Goal: Information Seeking & Learning: Learn about a topic

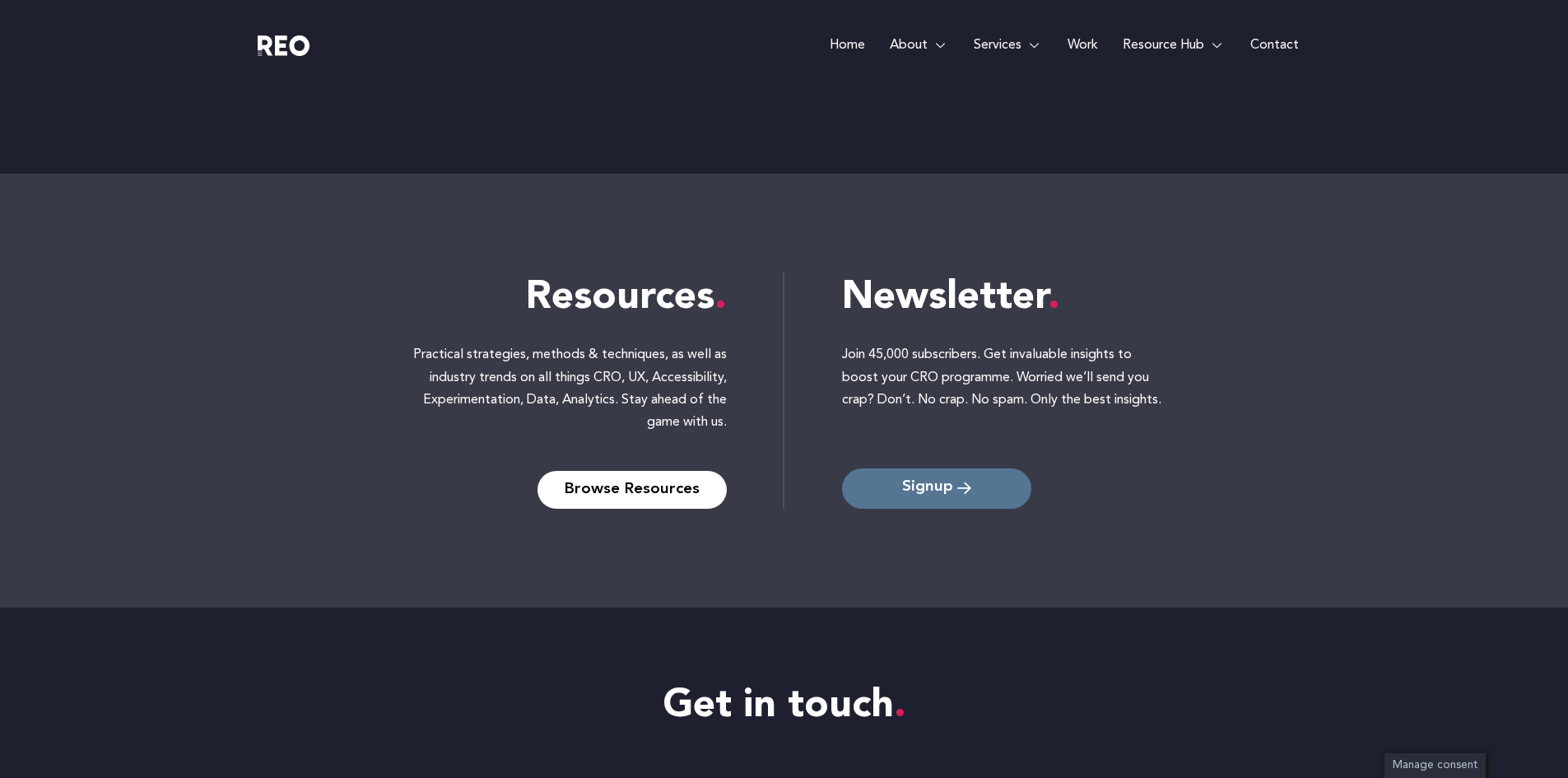
scroll to position [7258, 0]
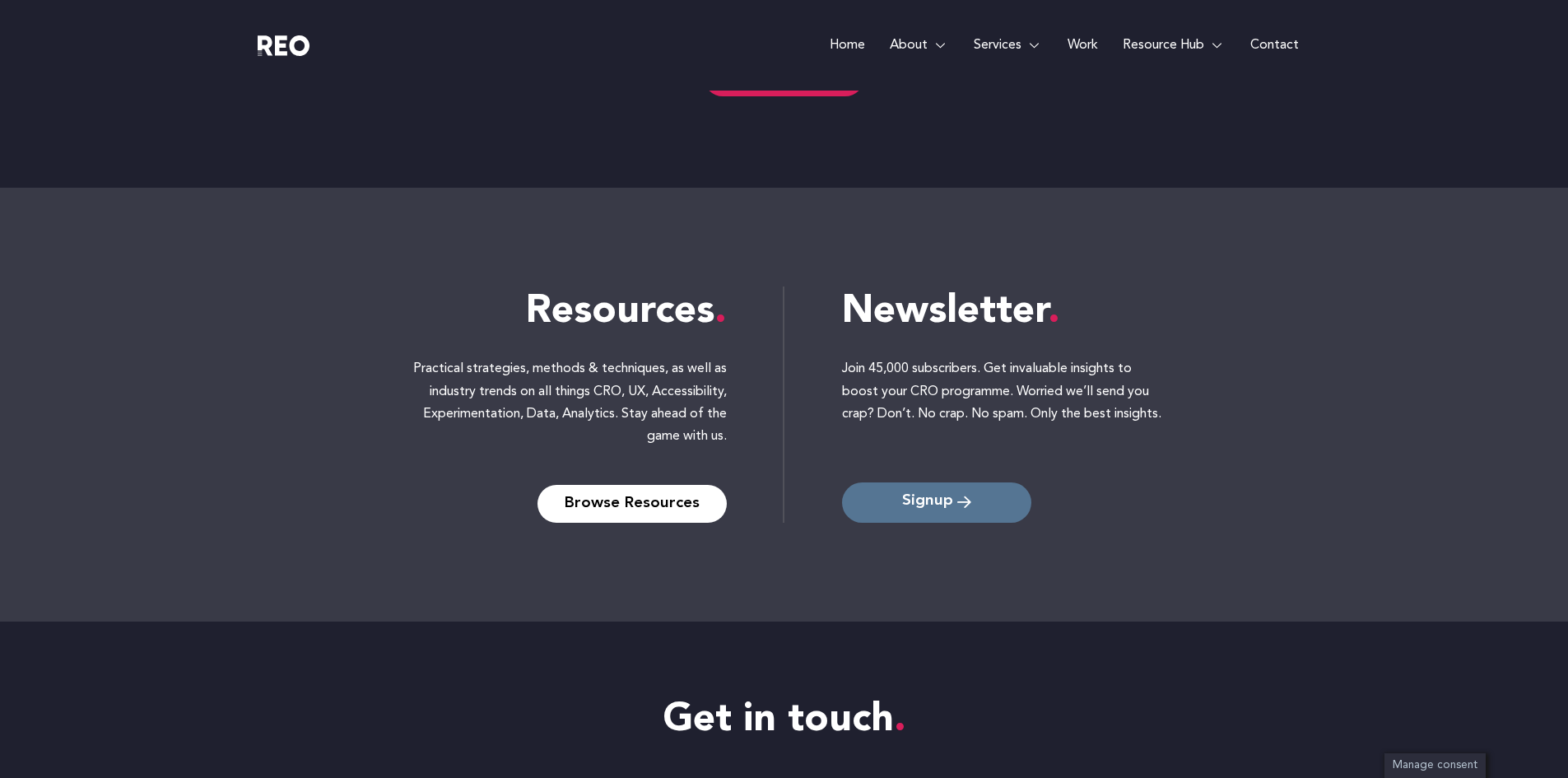
click at [937, 497] on span "Signup" at bounding box center [928, 503] width 51 height 15
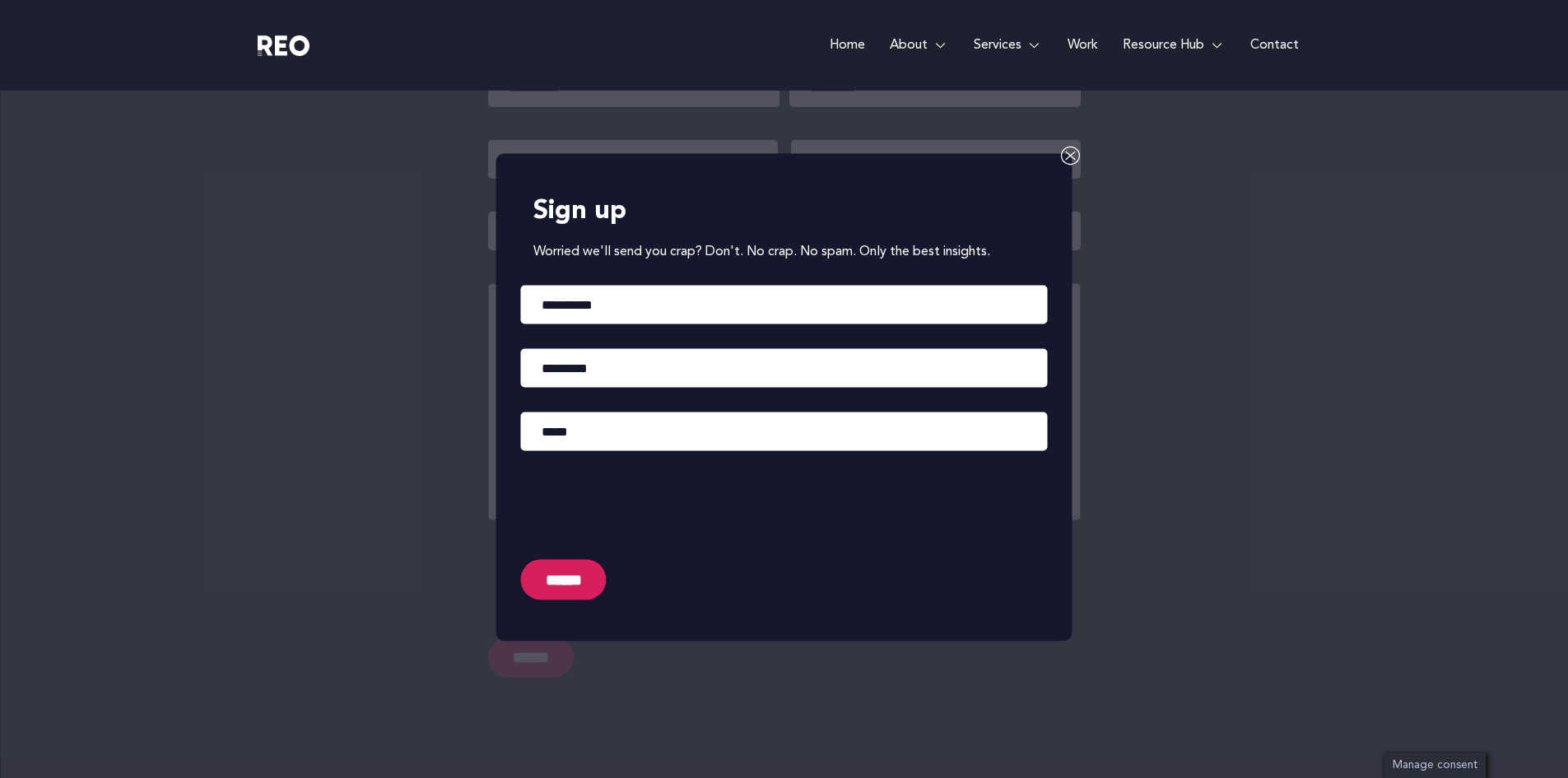
scroll to position [7978, 0]
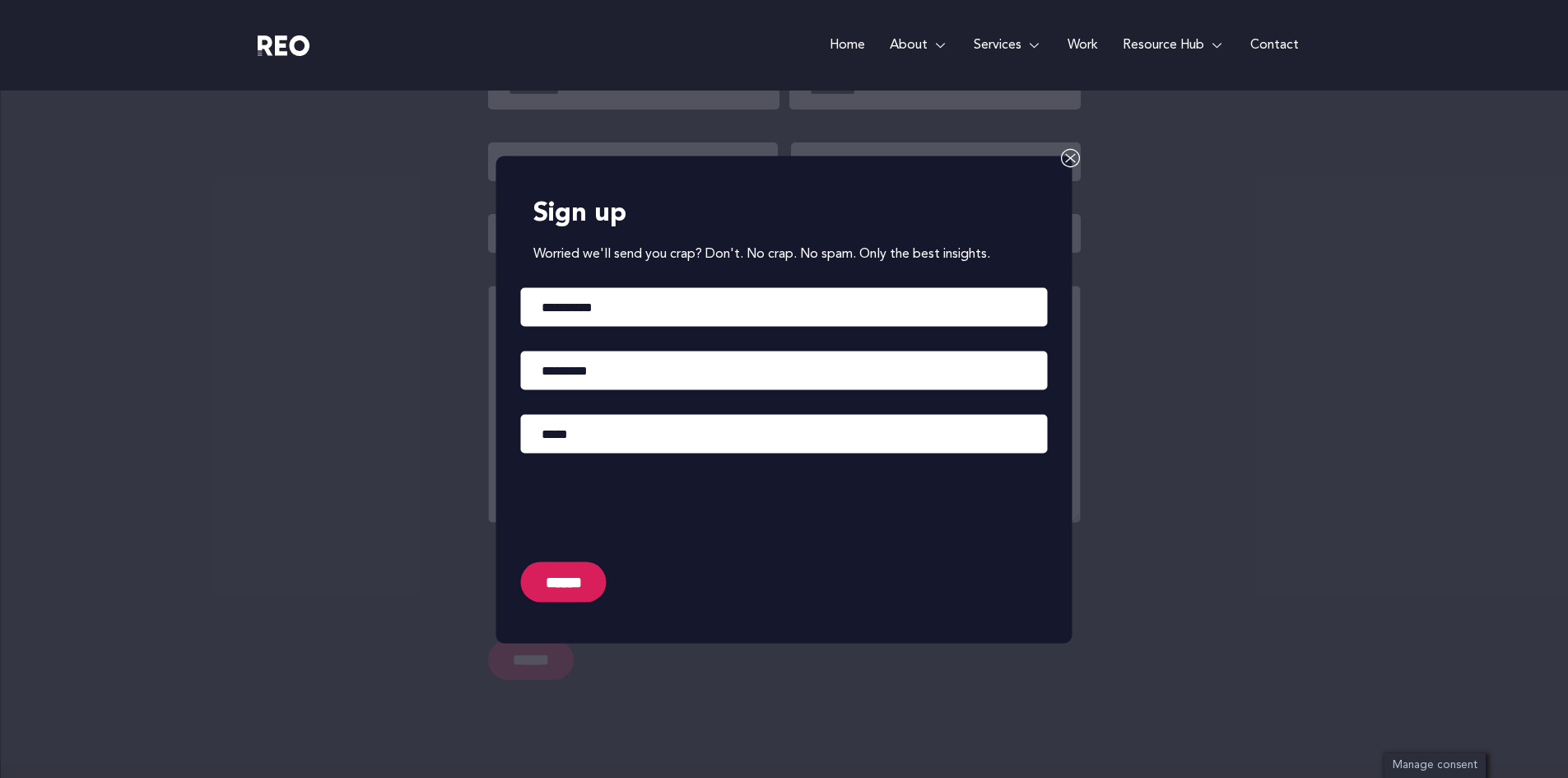
click at [1067, 158] on icon at bounding box center [1071, 157] width 20 height 20
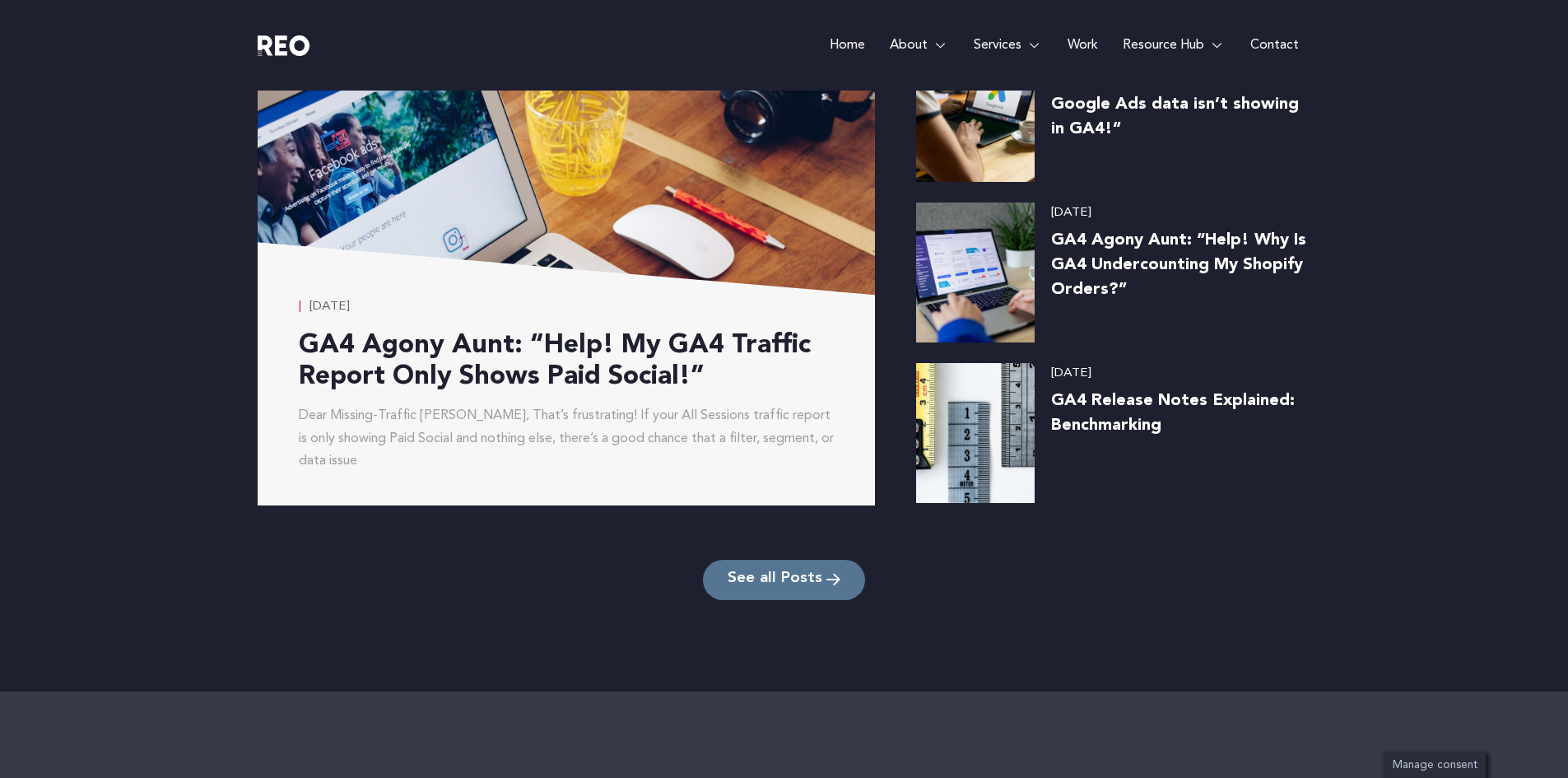
click at [761, 578] on span "See all Posts" at bounding box center [775, 580] width 94 height 15
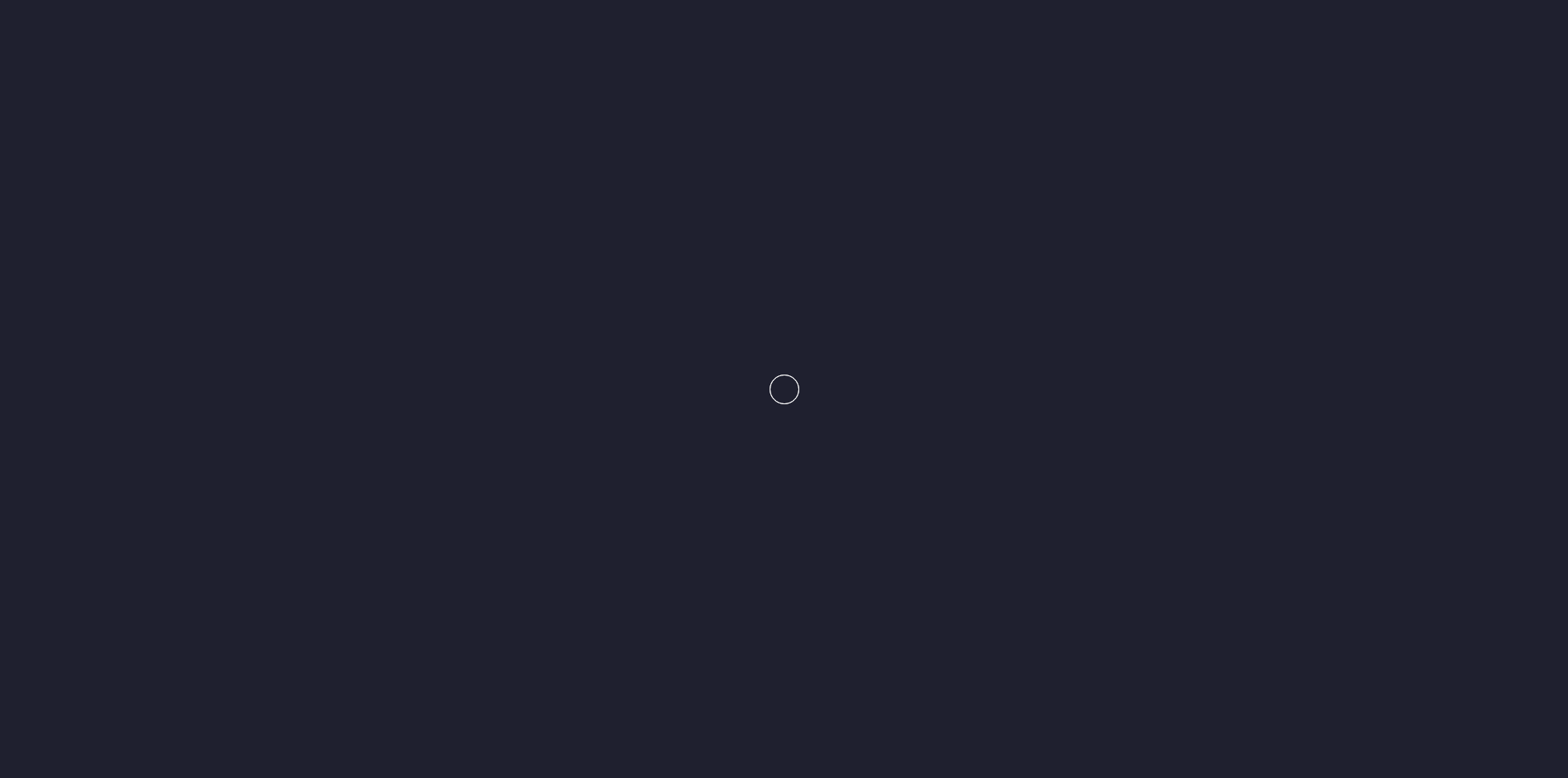
scroll to position [6755, 0]
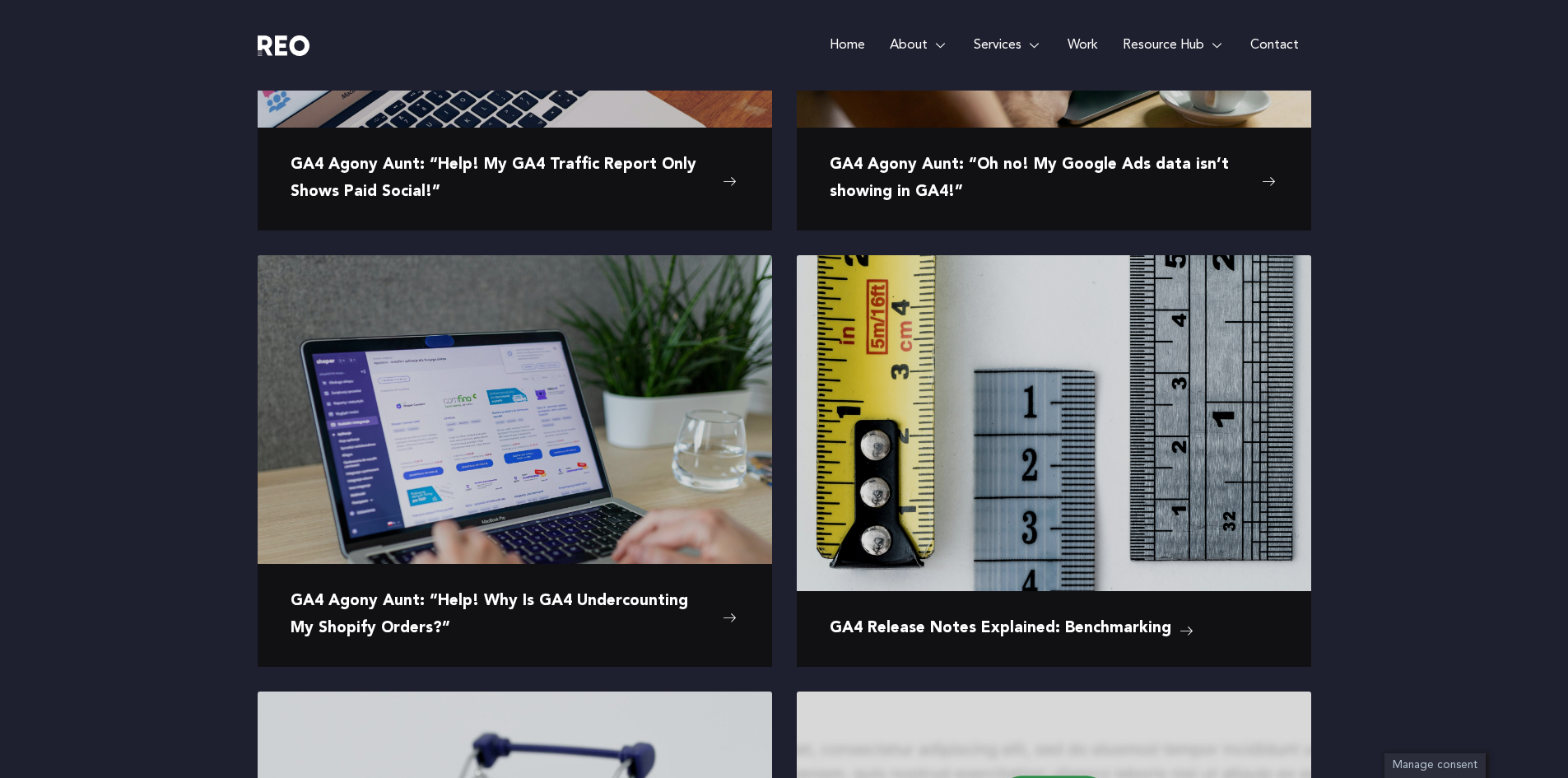
scroll to position [221, 0]
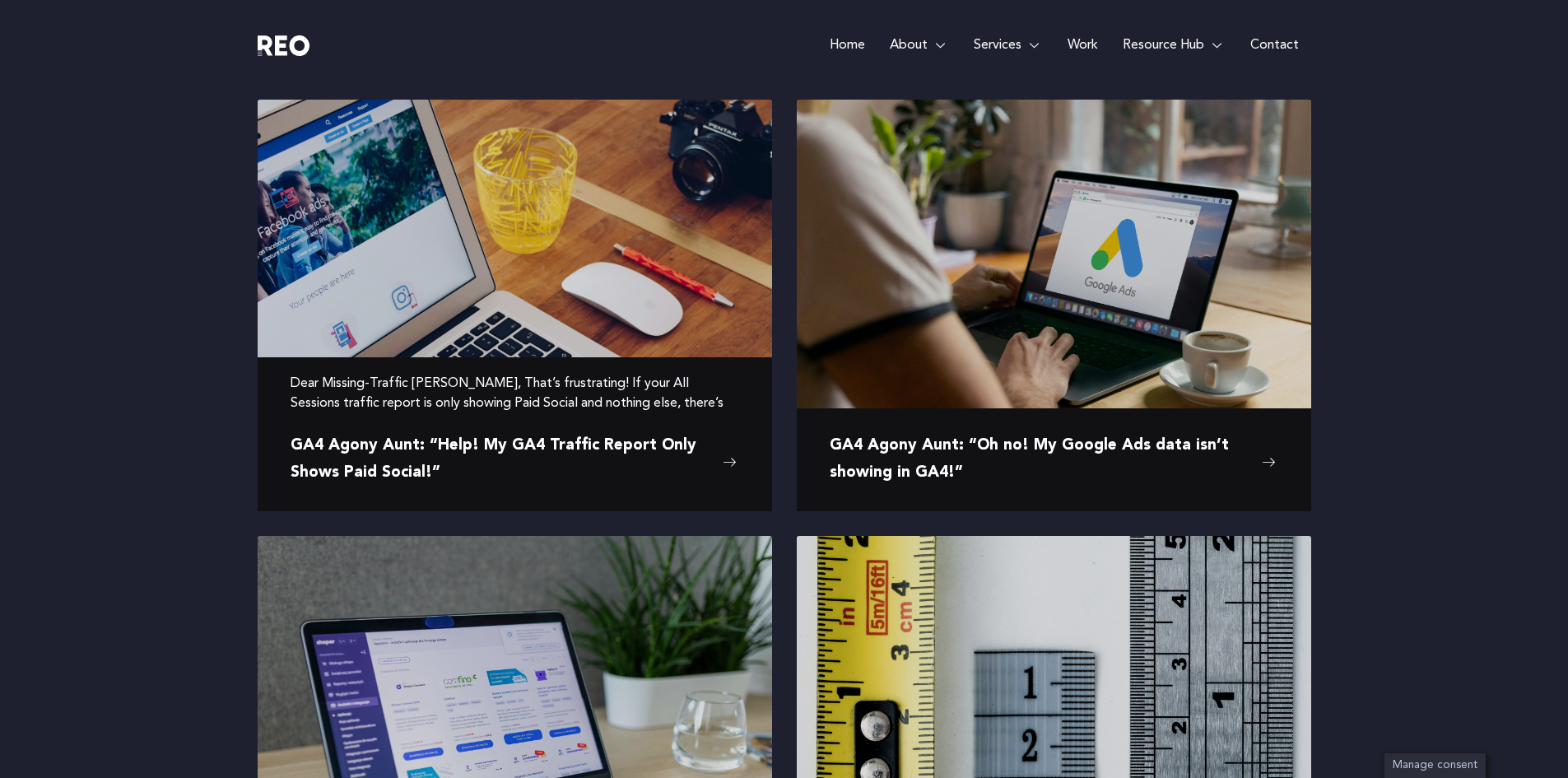
click at [605, 448] on span "GA4 Agony Aunt: “Help! My GA4 Traffic Report Only Shows Paid Social!”" at bounding box center [503, 459] width 424 height 54
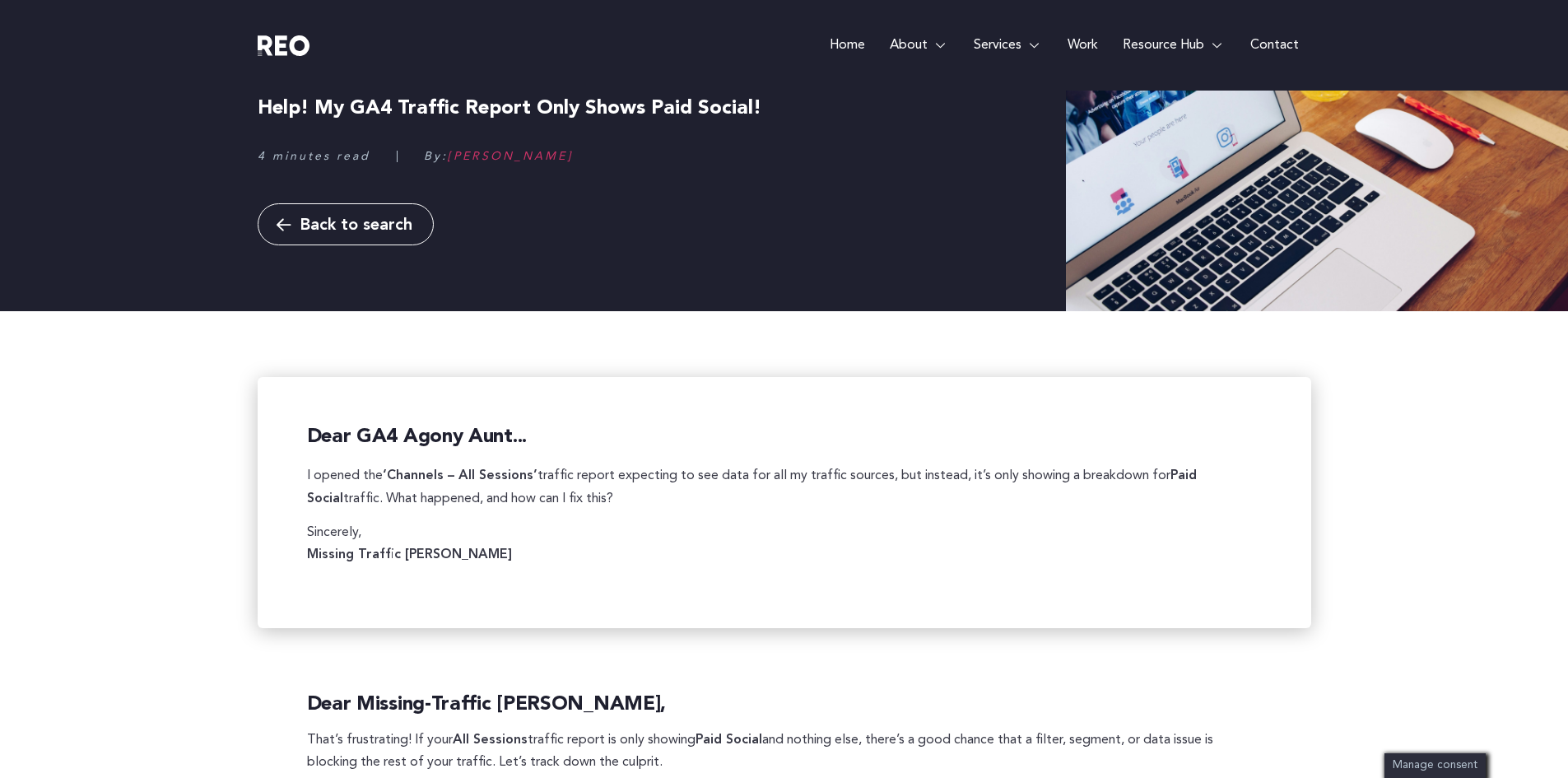
scroll to position [68, 0]
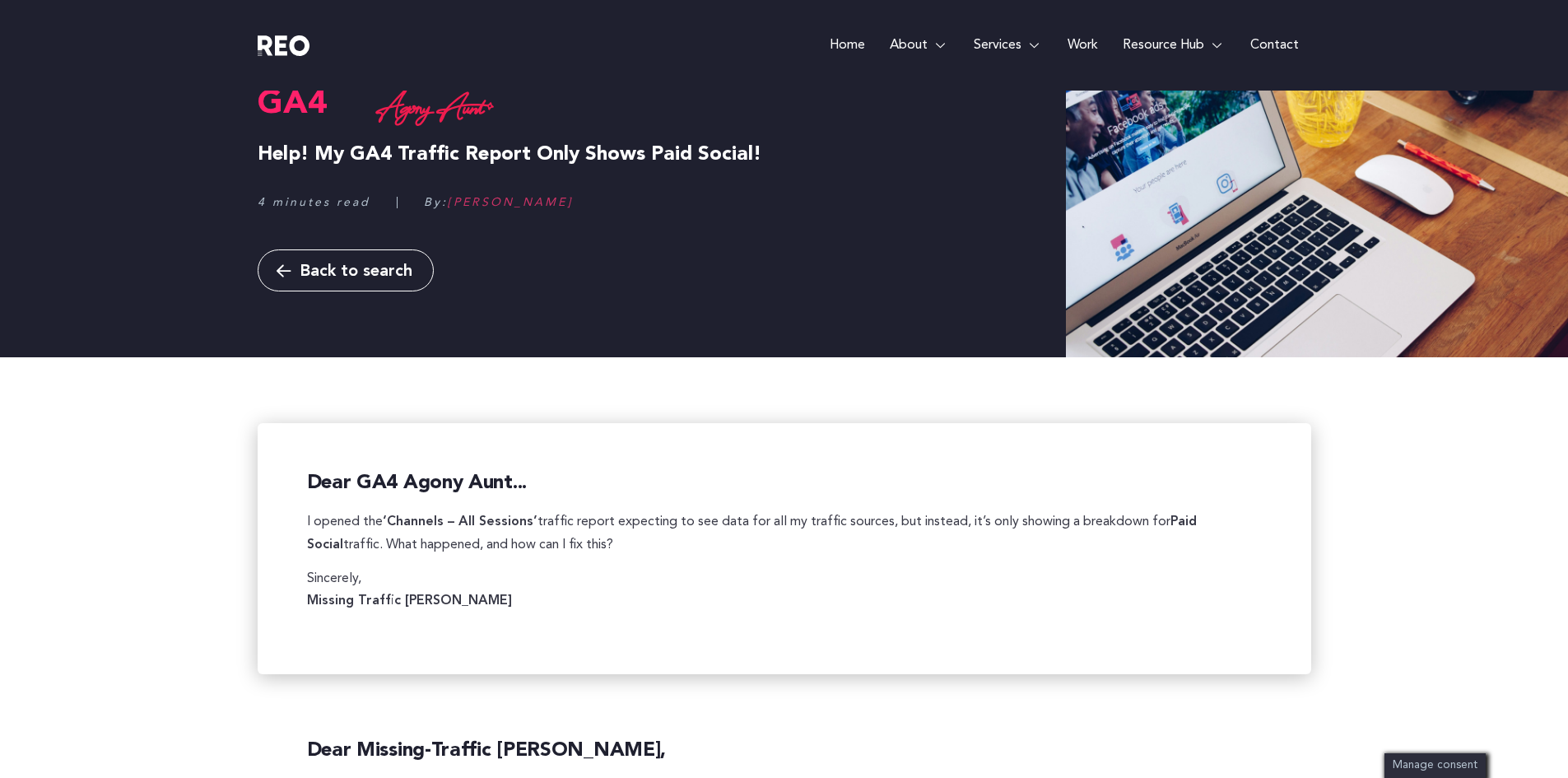
click at [360, 275] on span "Back to search" at bounding box center [355, 271] width 113 height 16
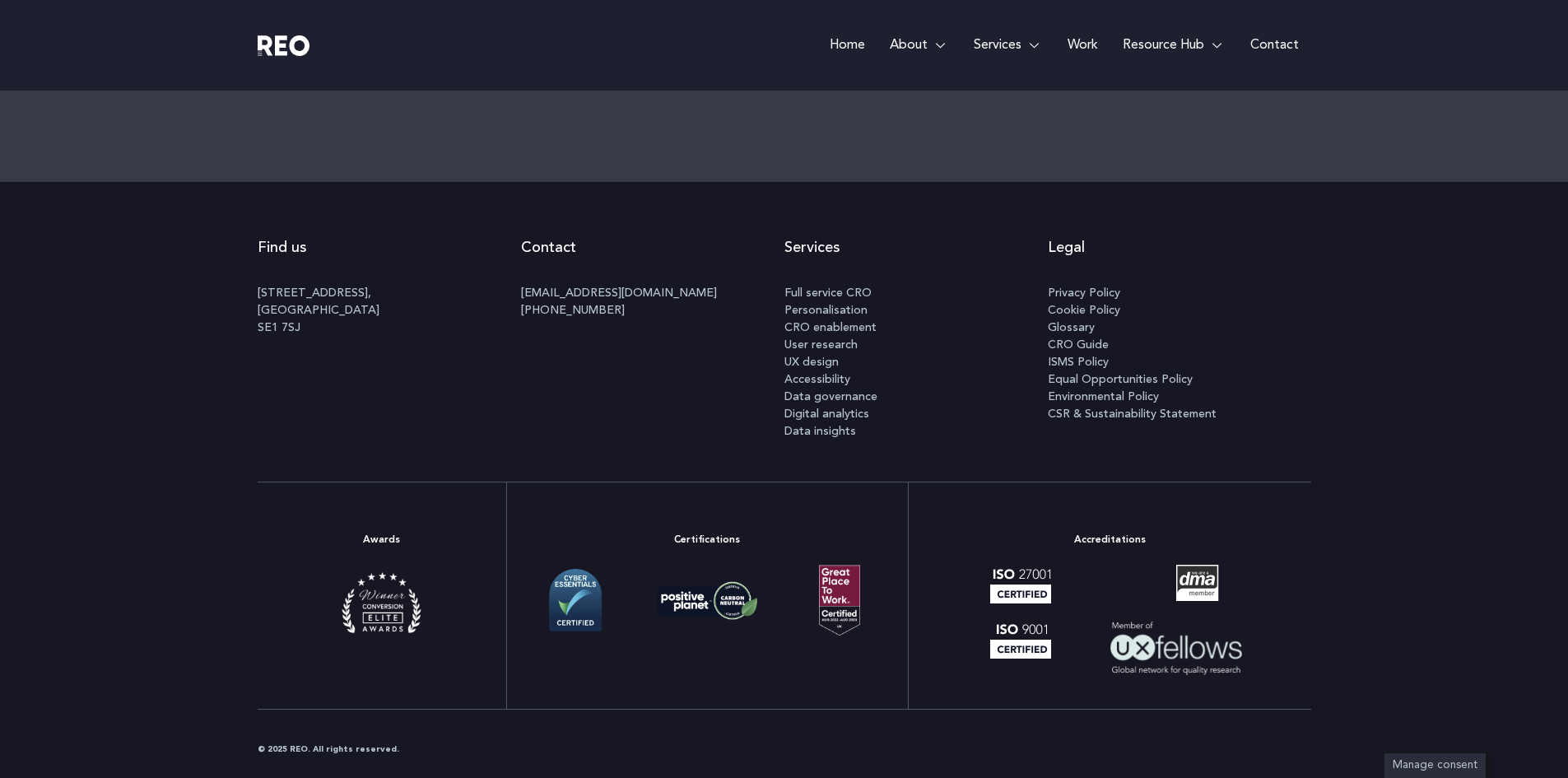
scroll to position [2605, 0]
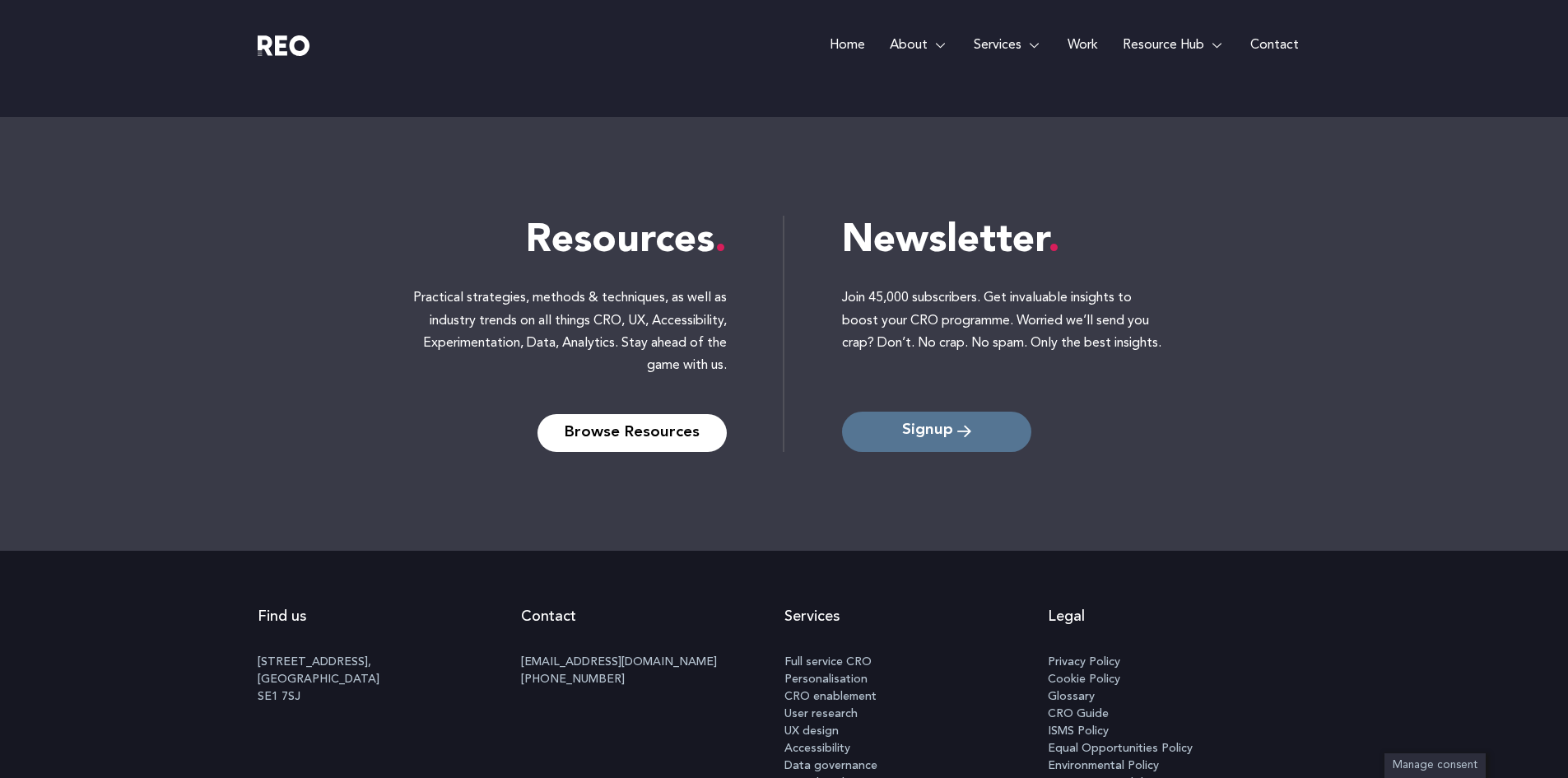
click at [935, 444] on link "Signup" at bounding box center [936, 431] width 190 height 40
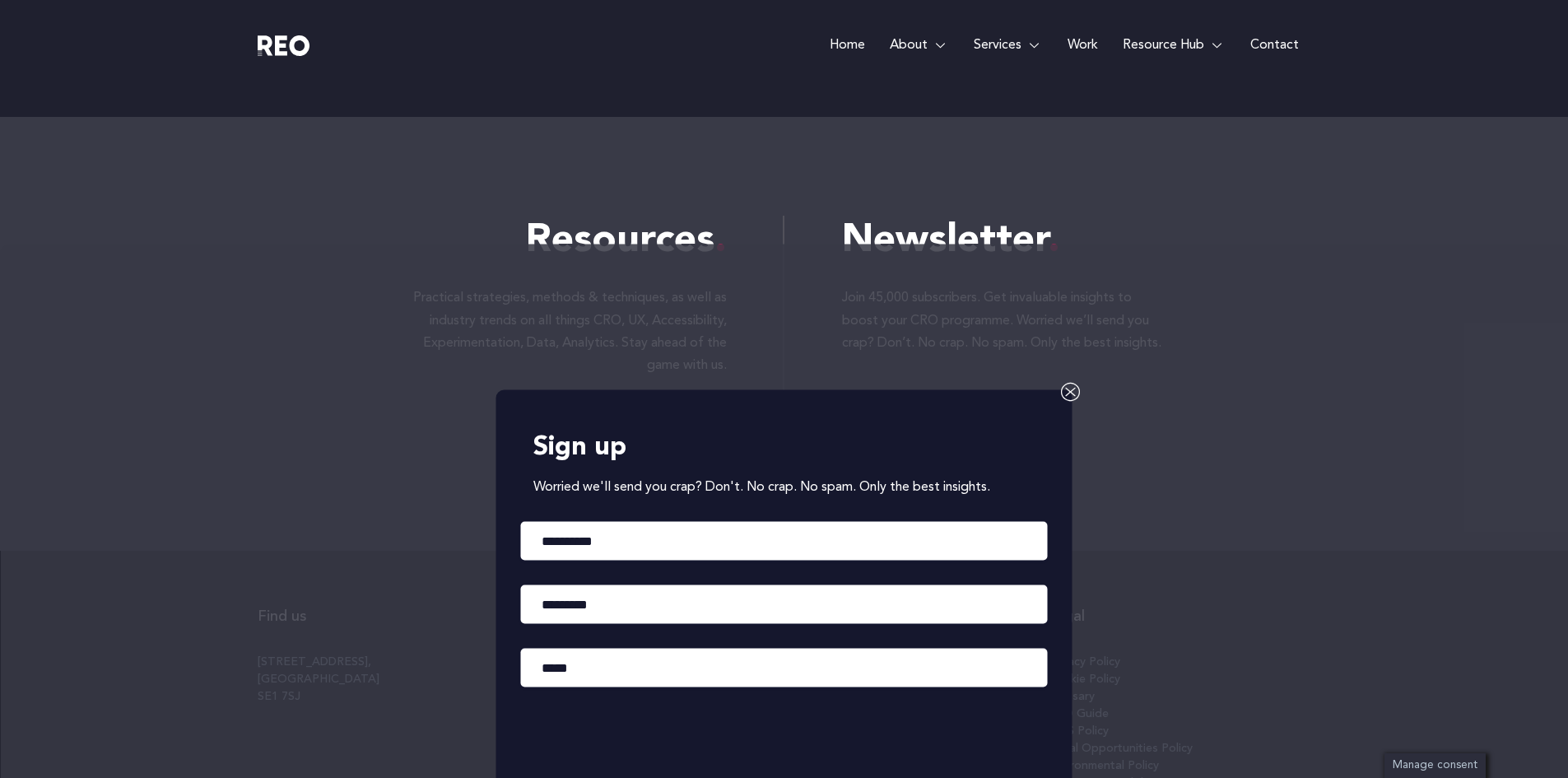
click at [1071, 385] on icon at bounding box center [1071, 390] width 20 height 20
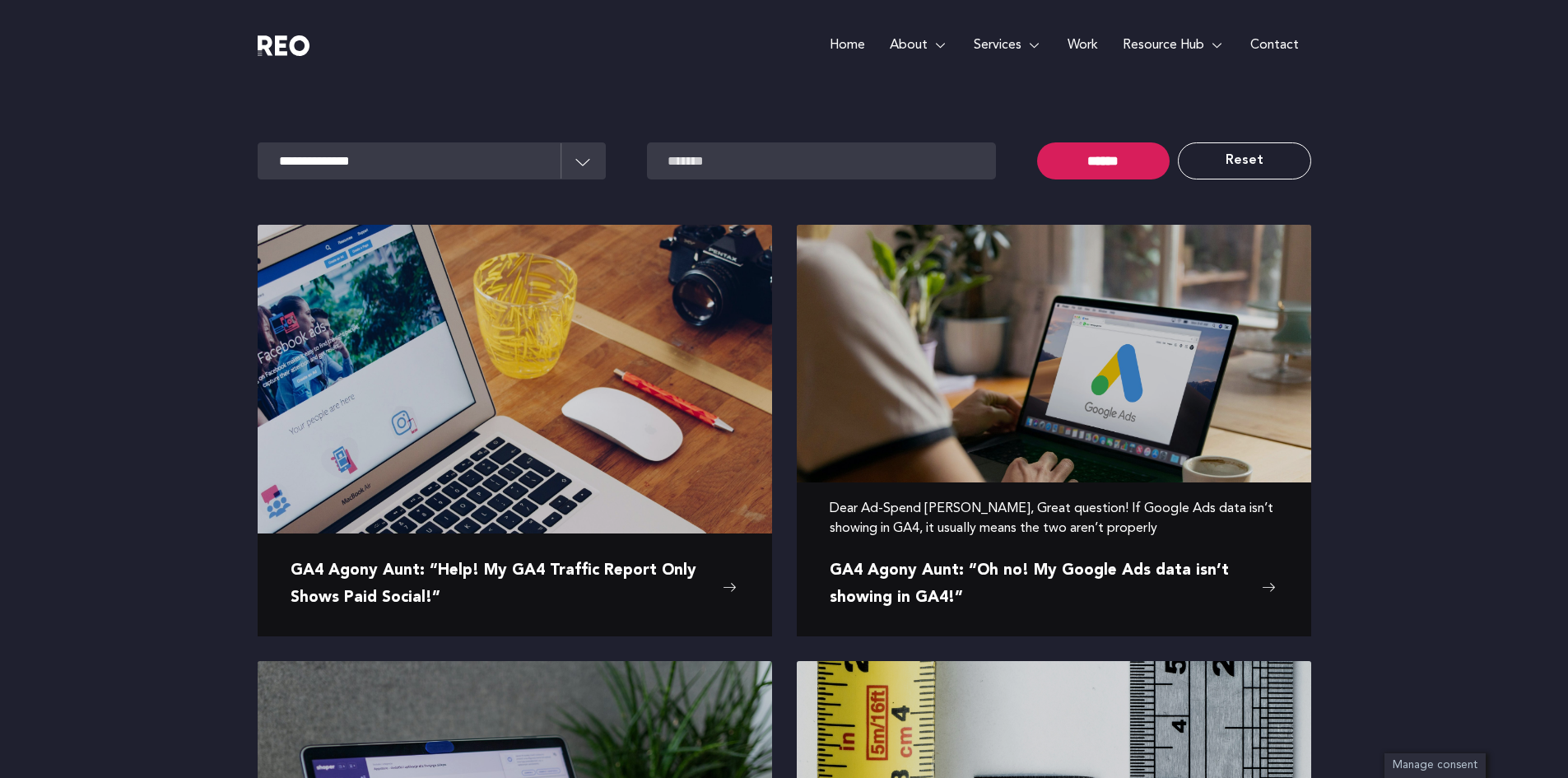
scroll to position [95, 0]
click at [1127, 380] on img at bounding box center [1054, 397] width 514 height 344
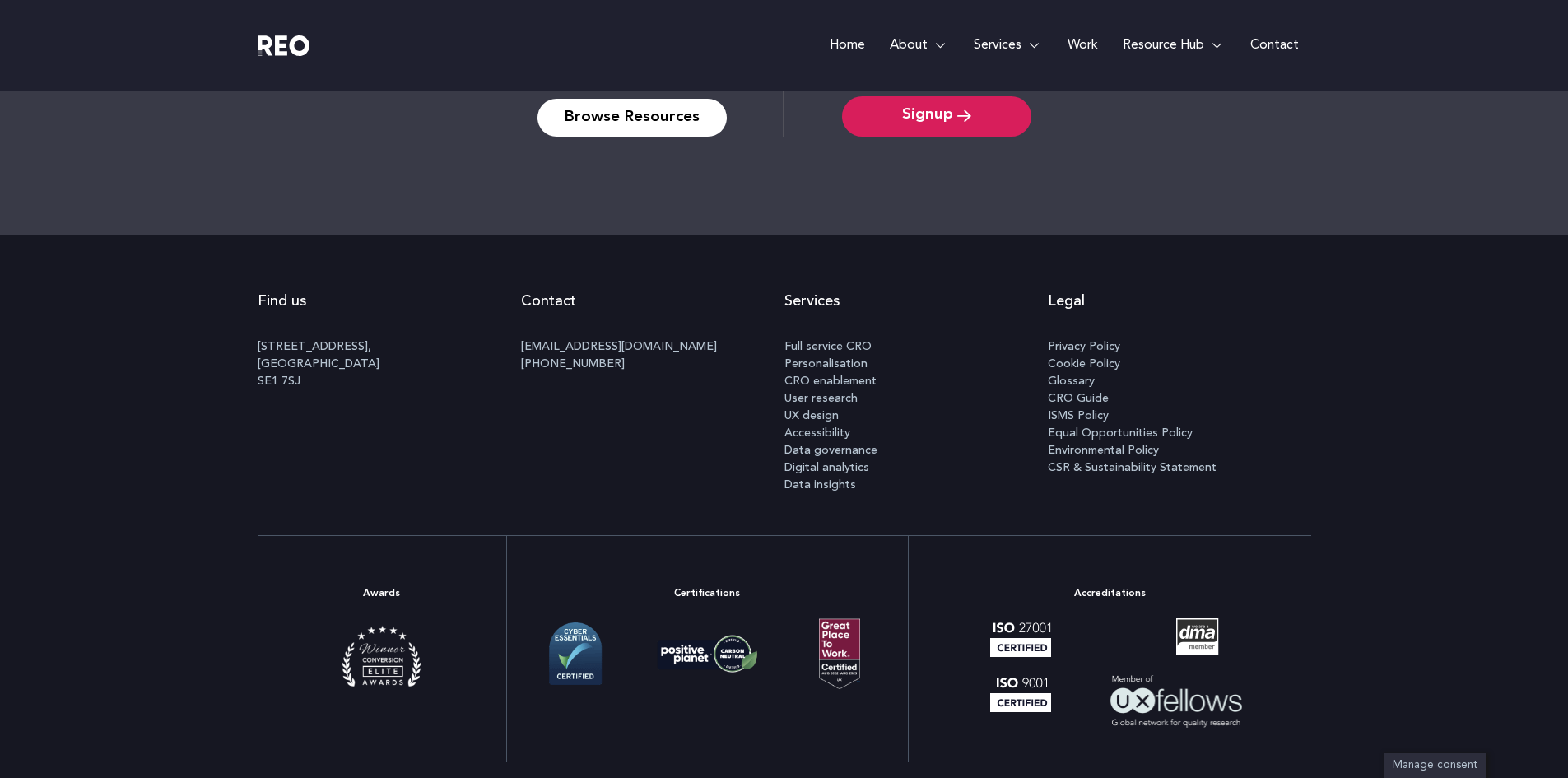
scroll to position [2183, 0]
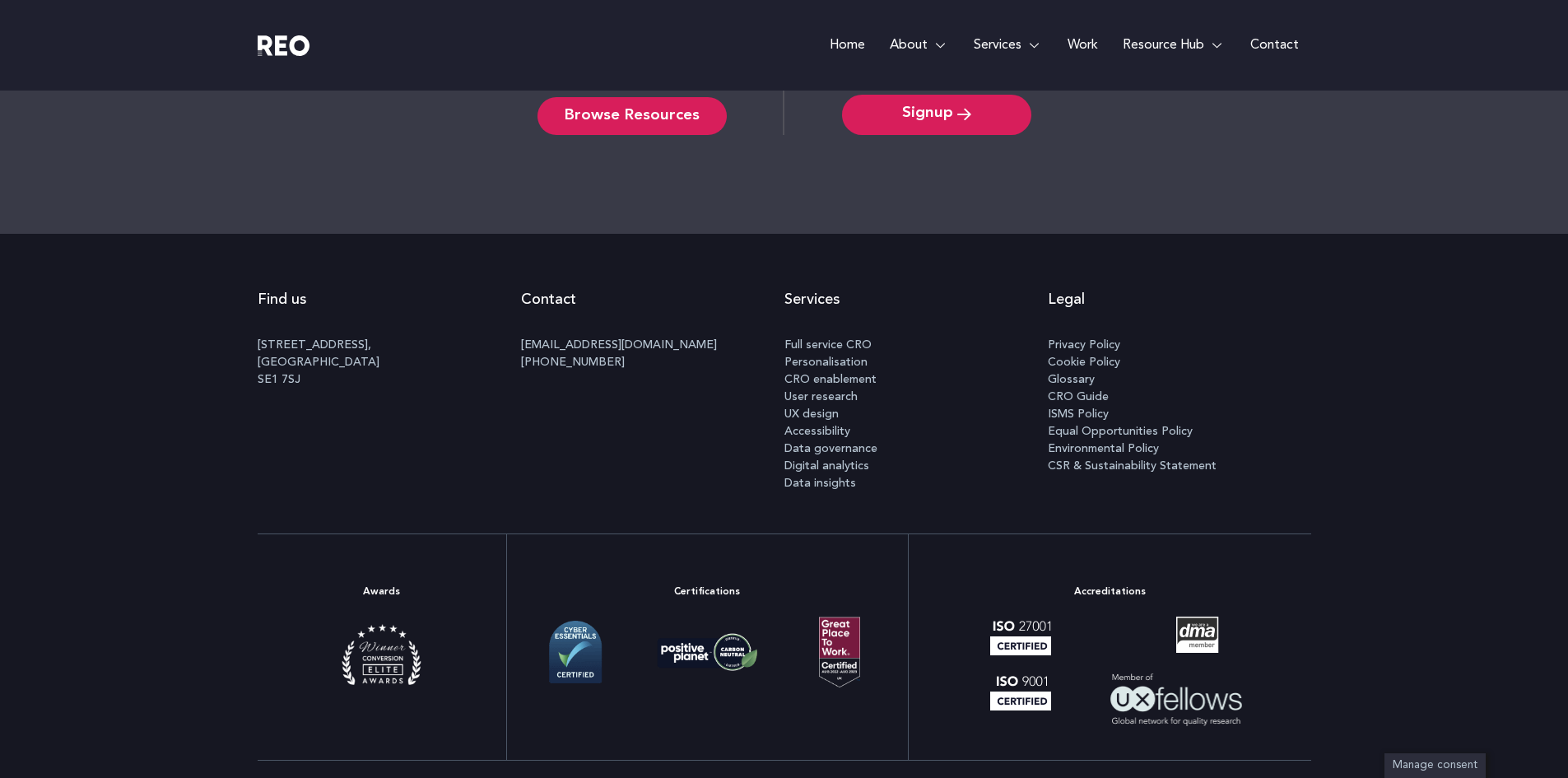
click at [667, 116] on span "Browse Resources" at bounding box center [632, 116] width 135 height 13
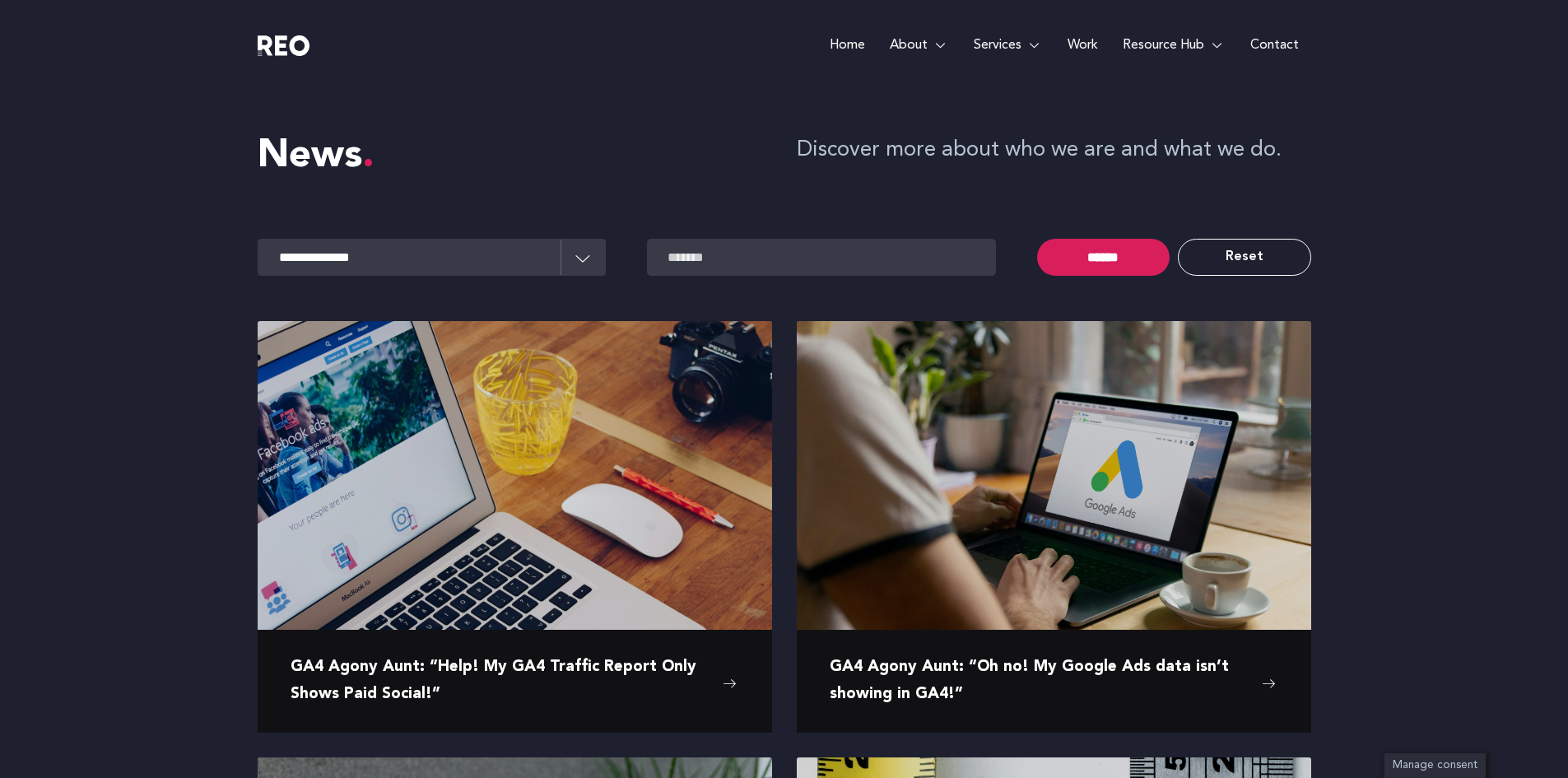
click at [892, 247] on span "Our culture" at bounding box center [886, 246] width 69 height 22
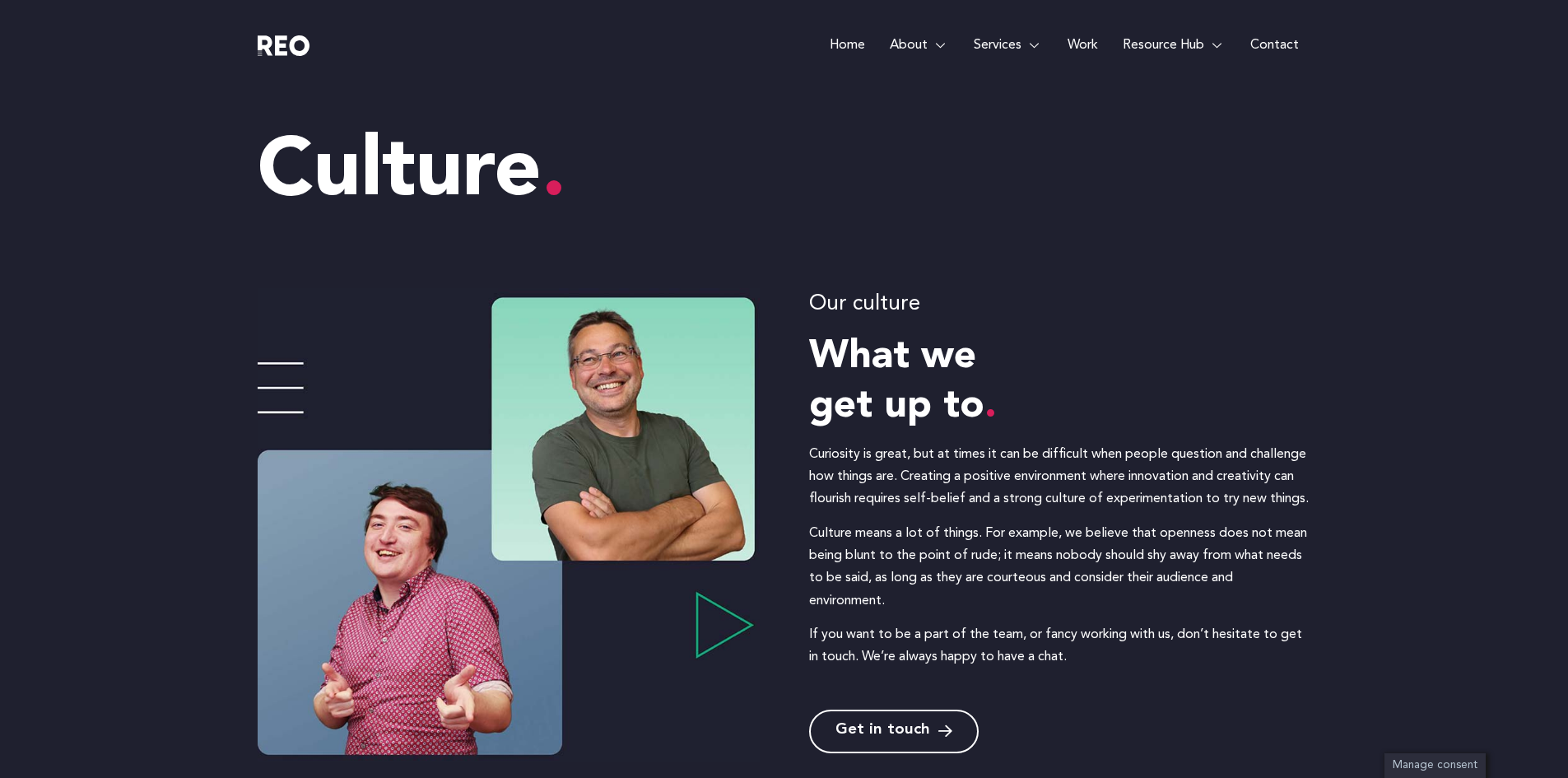
click at [1084, 43] on link "Work" at bounding box center [1082, 45] width 55 height 90
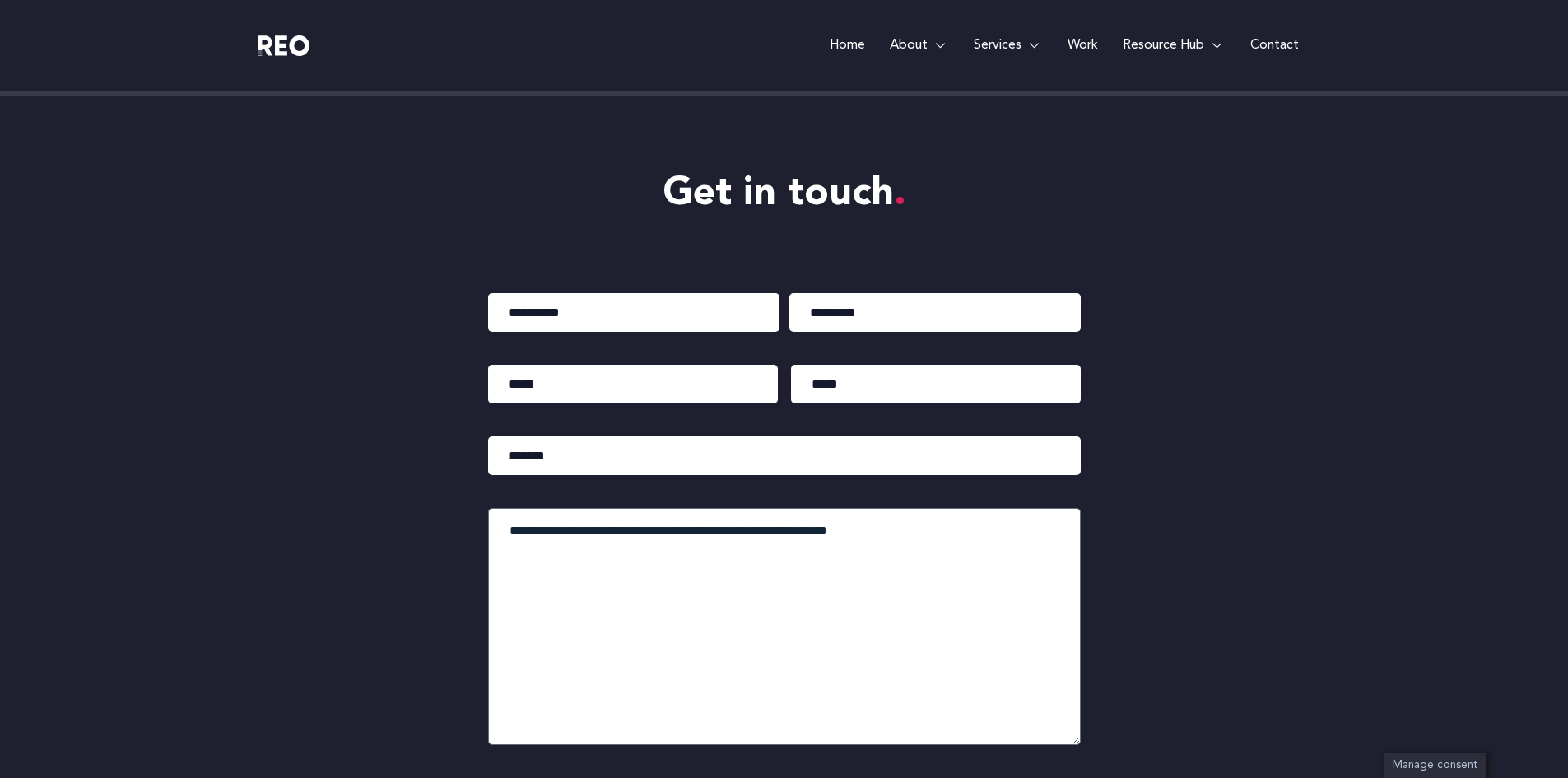
scroll to position [3611, 0]
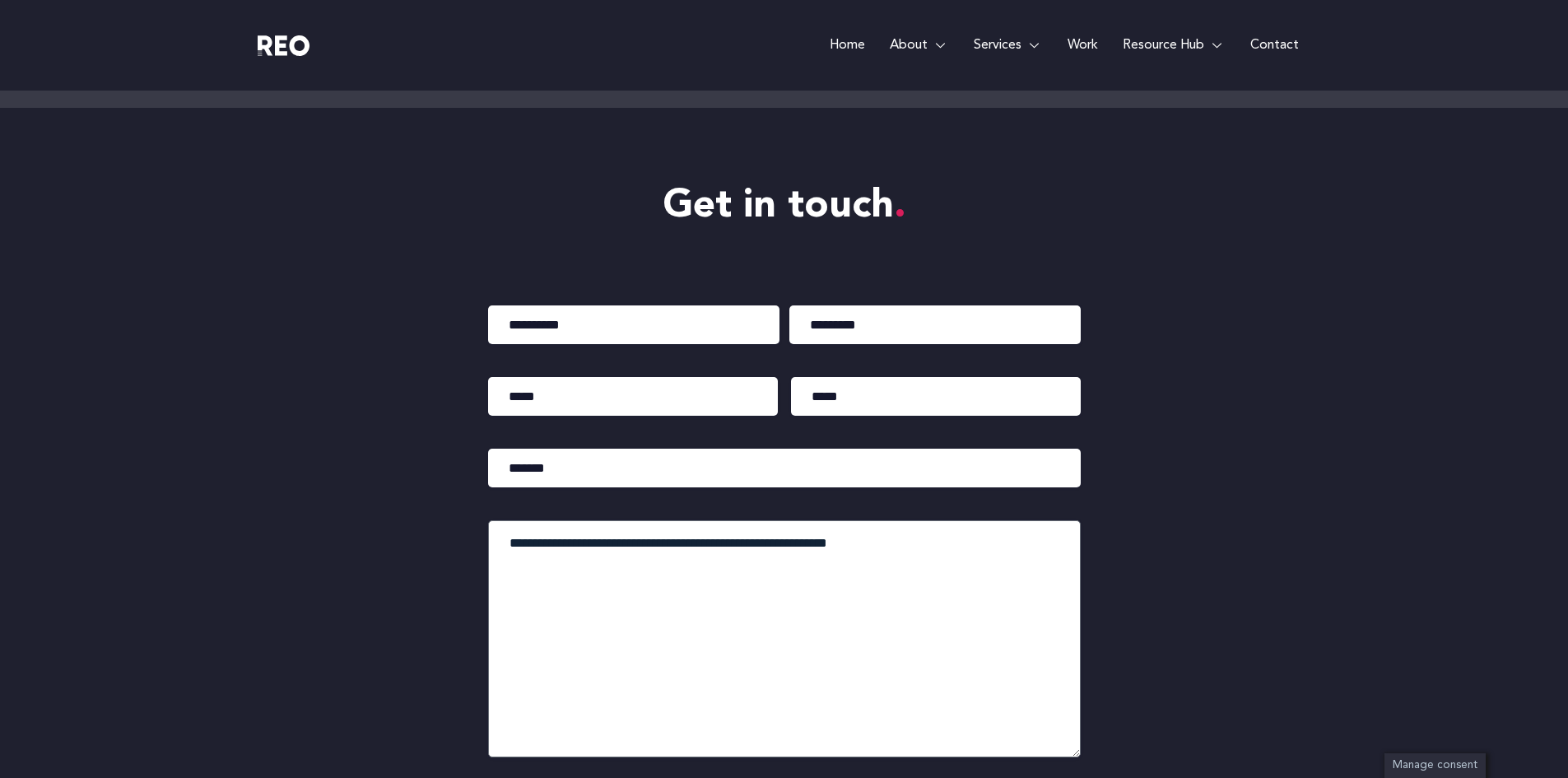
click at [726, 346] on span "Whitepapers" at bounding box center [712, 348] width 79 height 22
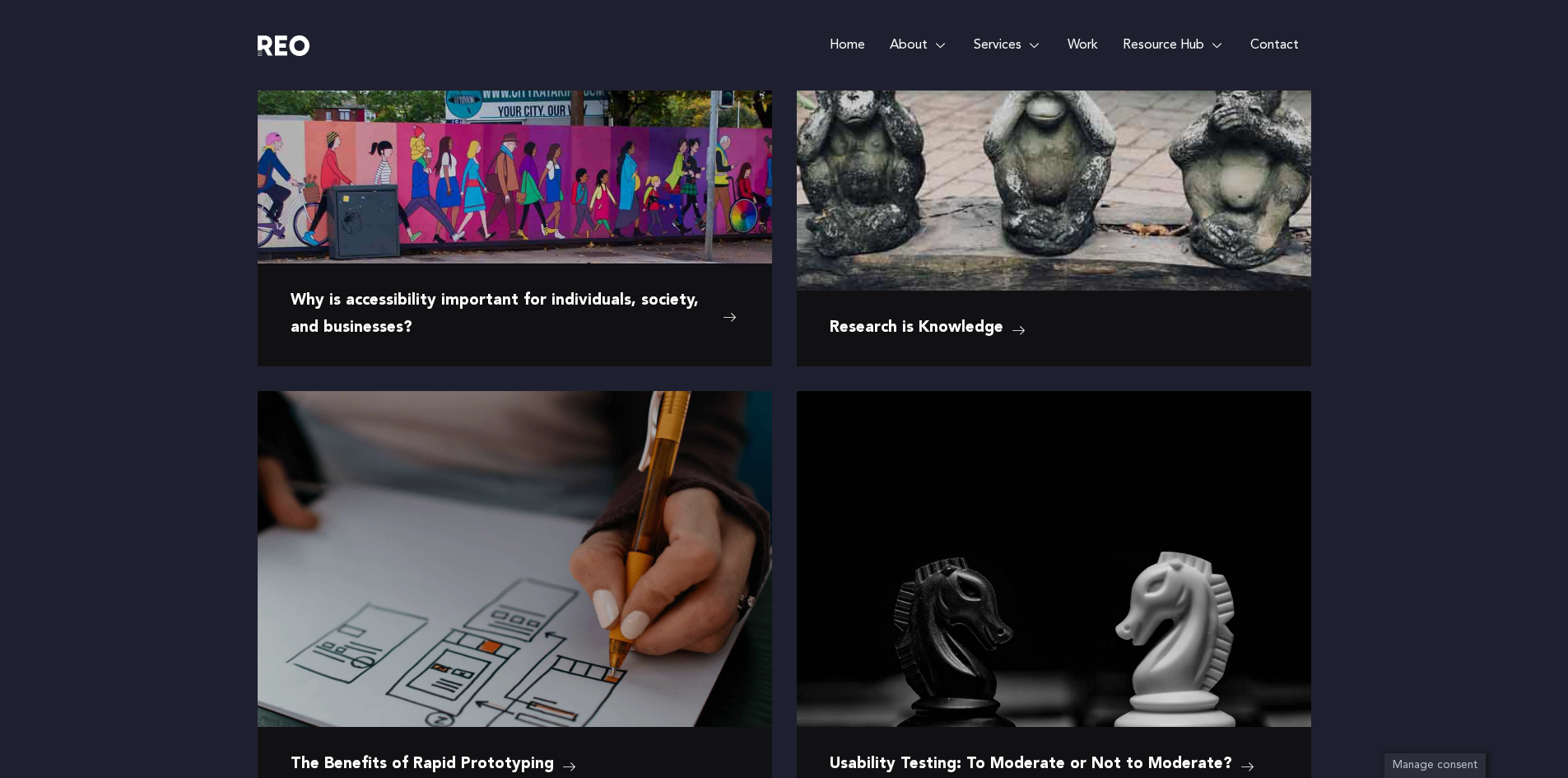
scroll to position [810, 0]
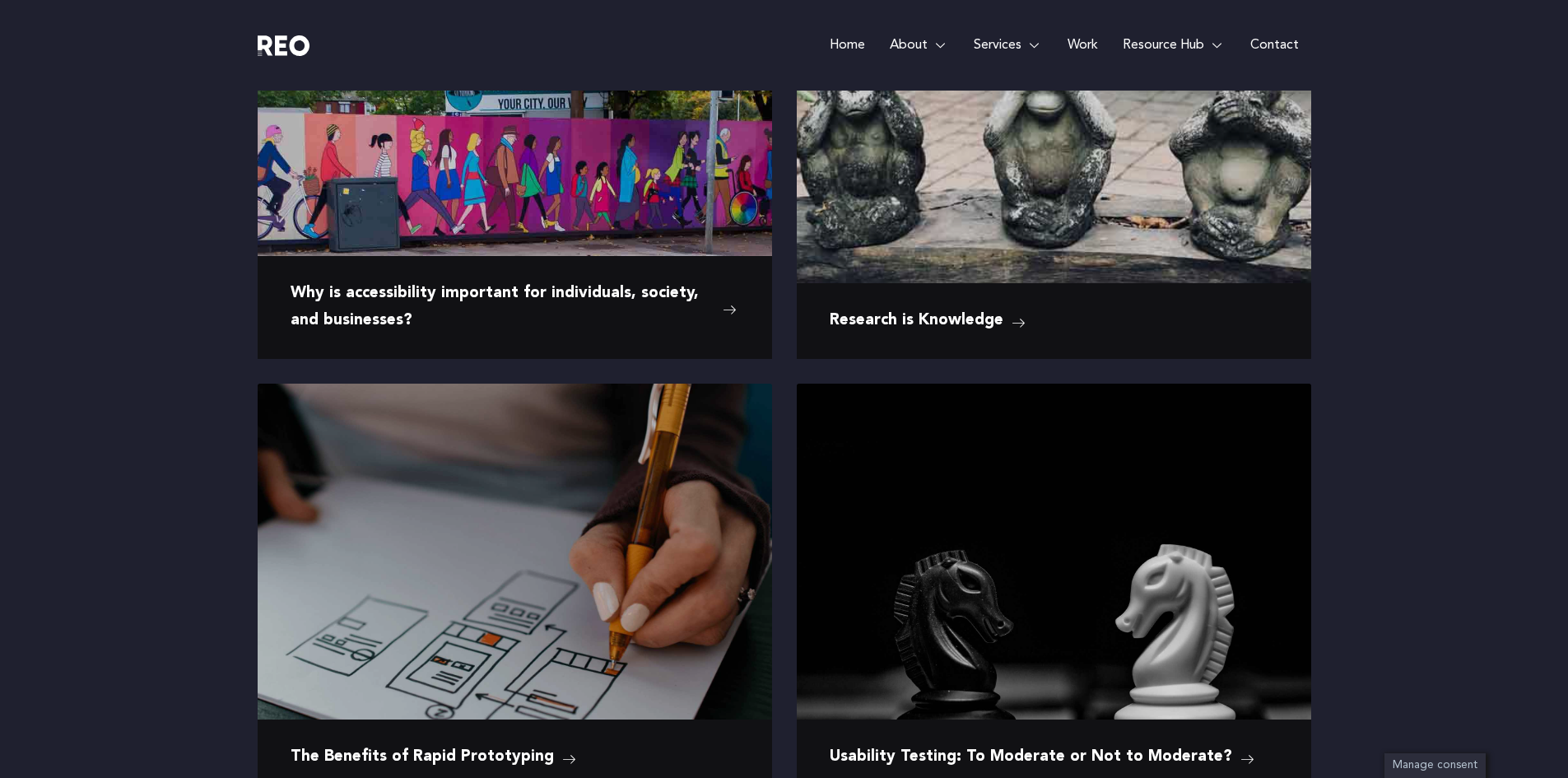
click at [582, 298] on e-page-transition at bounding box center [784, 389] width 1568 height 778
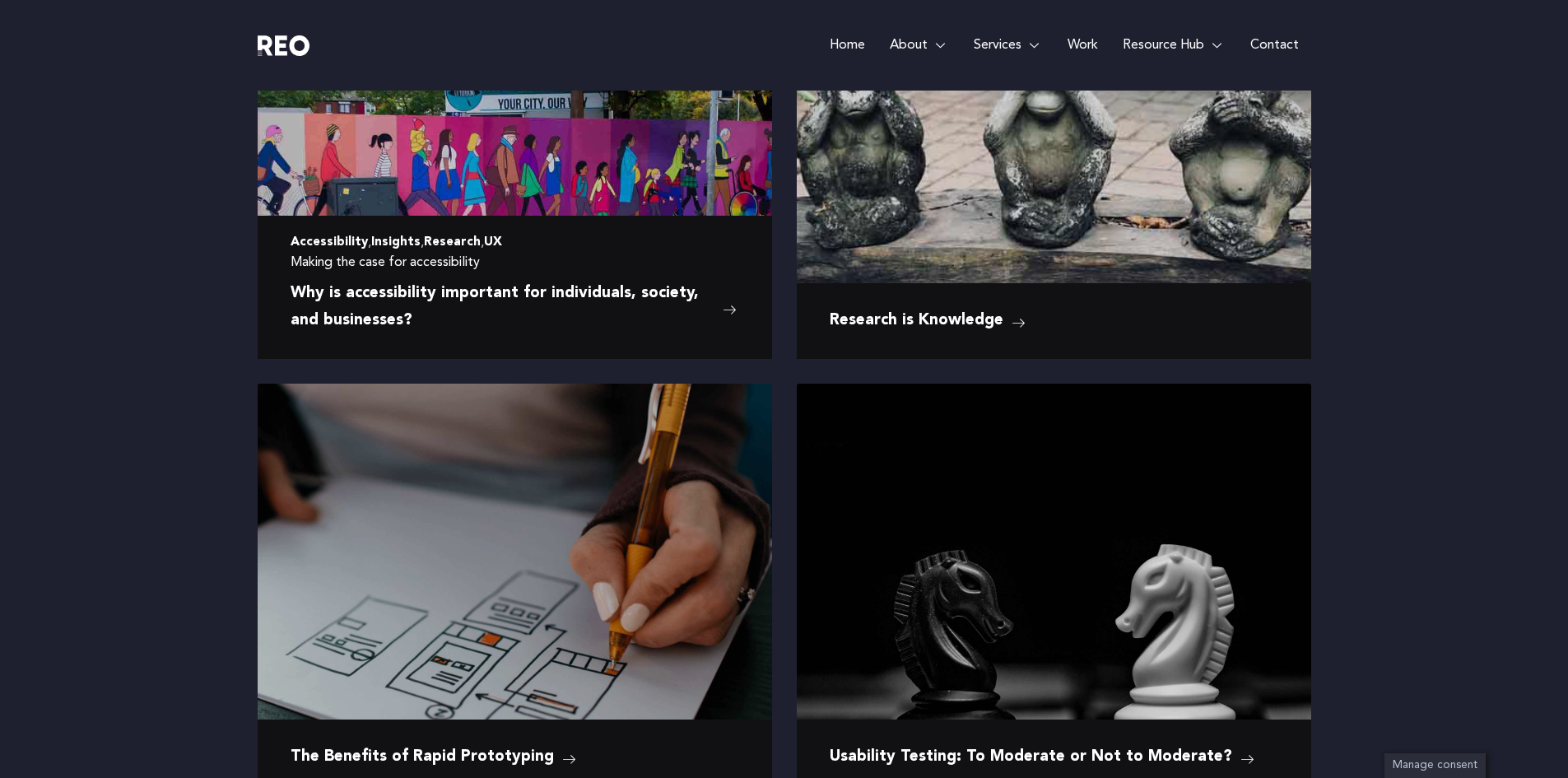
click at [588, 295] on span "Why is accessibility important for individuals, society, and businesses?" at bounding box center [503, 307] width 424 height 54
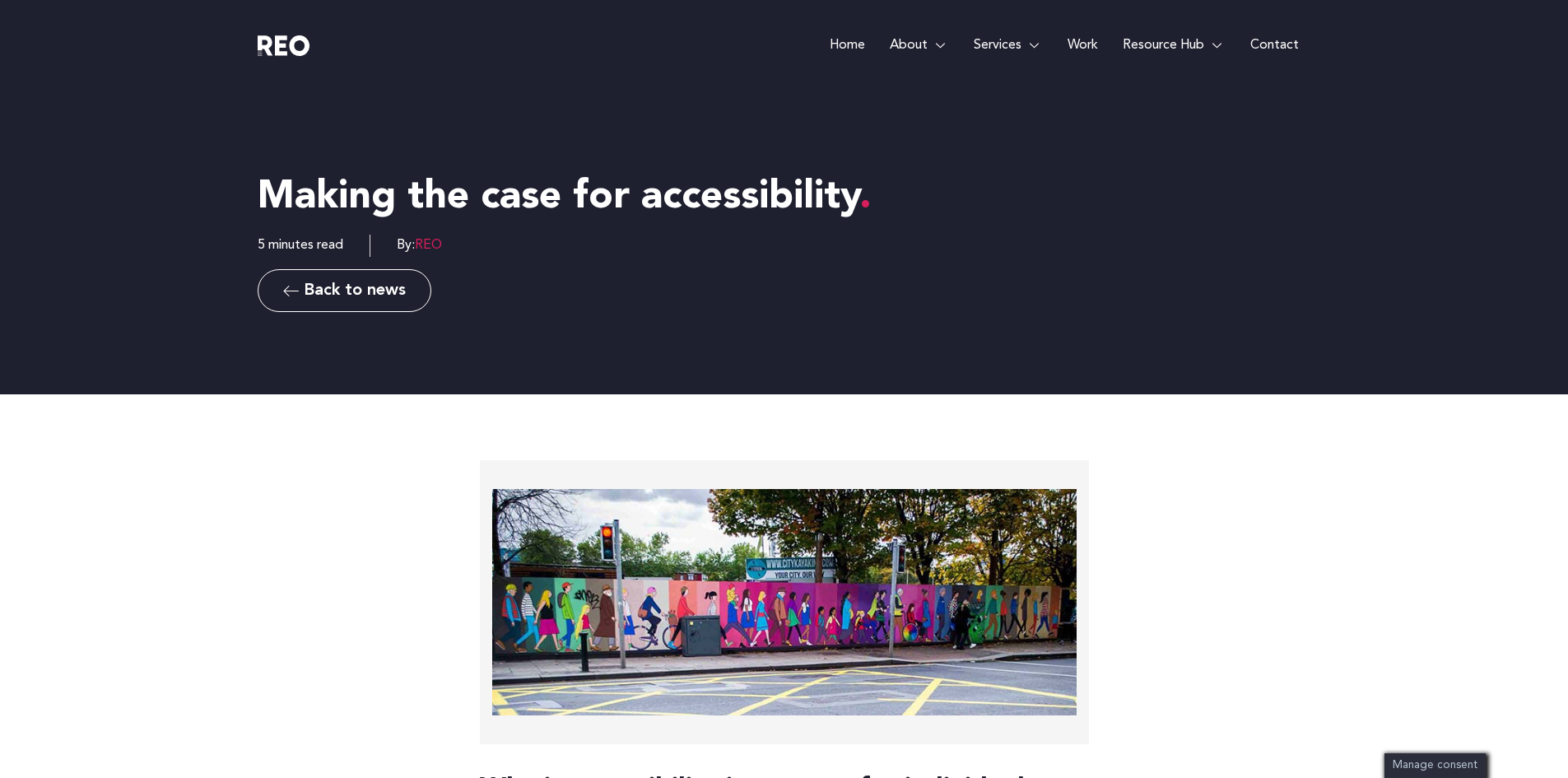
click at [351, 291] on span "Back to news" at bounding box center [355, 290] width 102 height 16
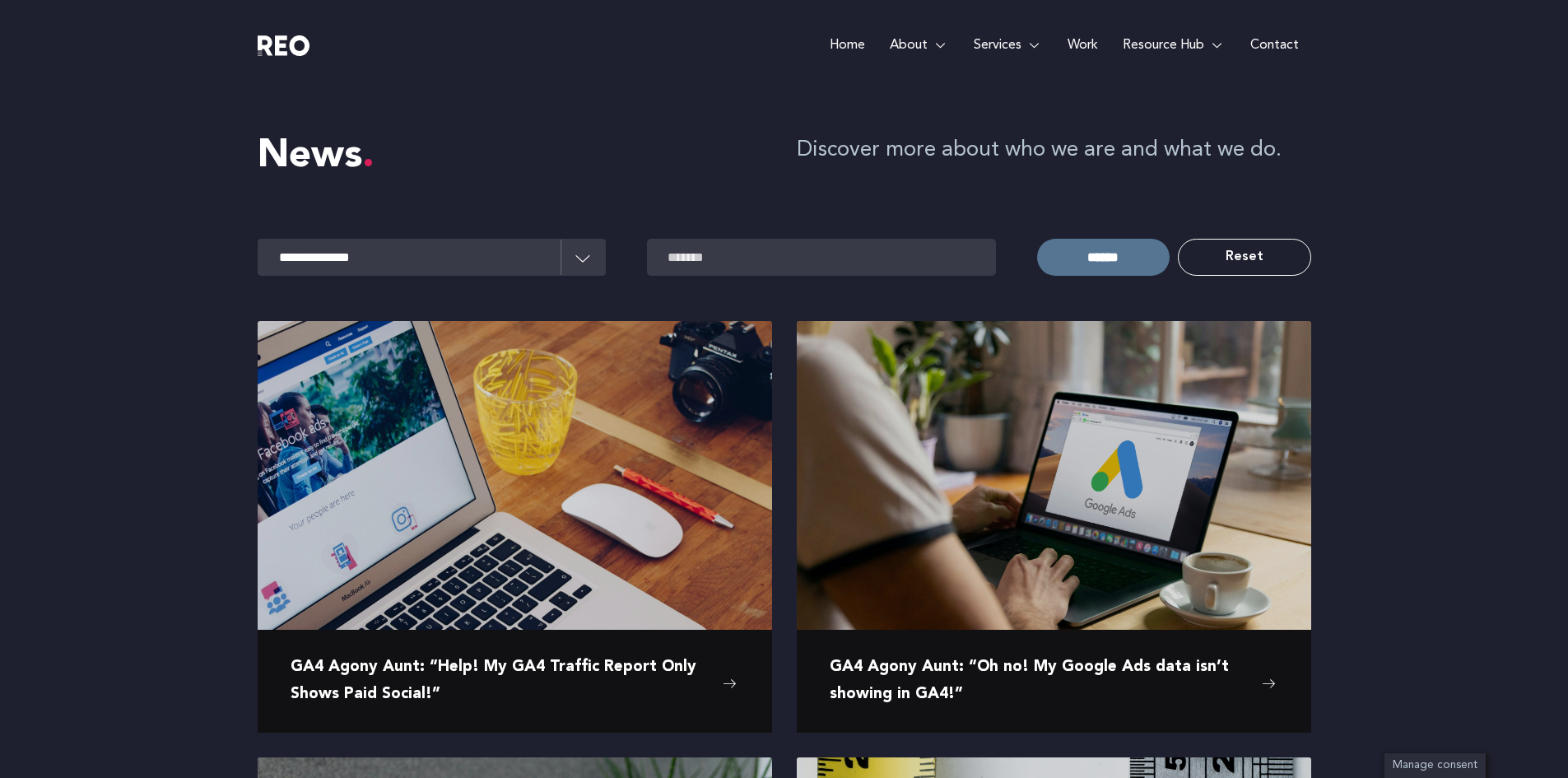
click at [1101, 259] on input "******" at bounding box center [1104, 258] width 133 height 37
click at [282, 48] on img at bounding box center [284, 46] width 53 height 20
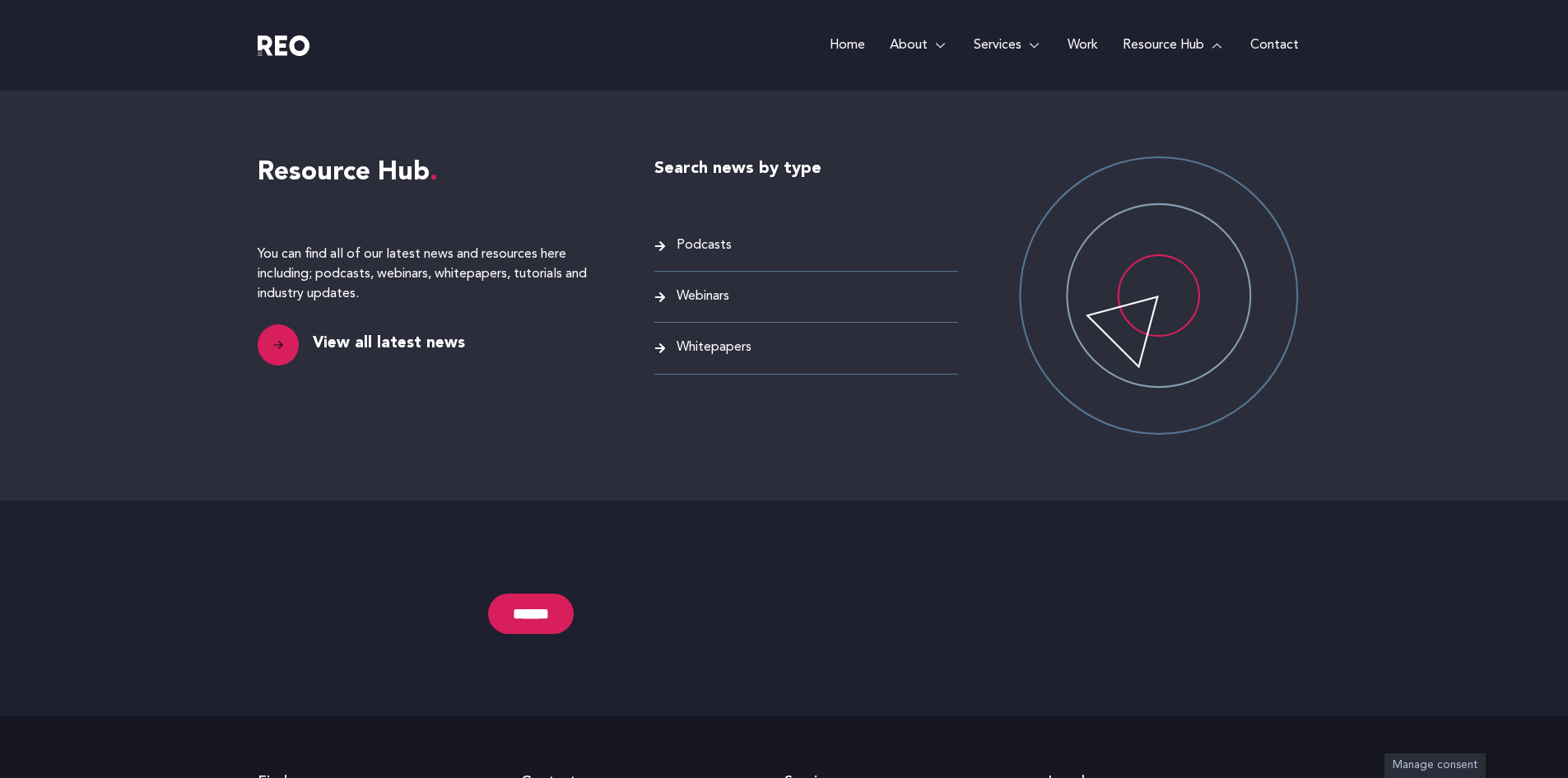
scroll to position [8024, 0]
click at [707, 249] on span "Podcasts" at bounding box center [702, 246] width 60 height 22
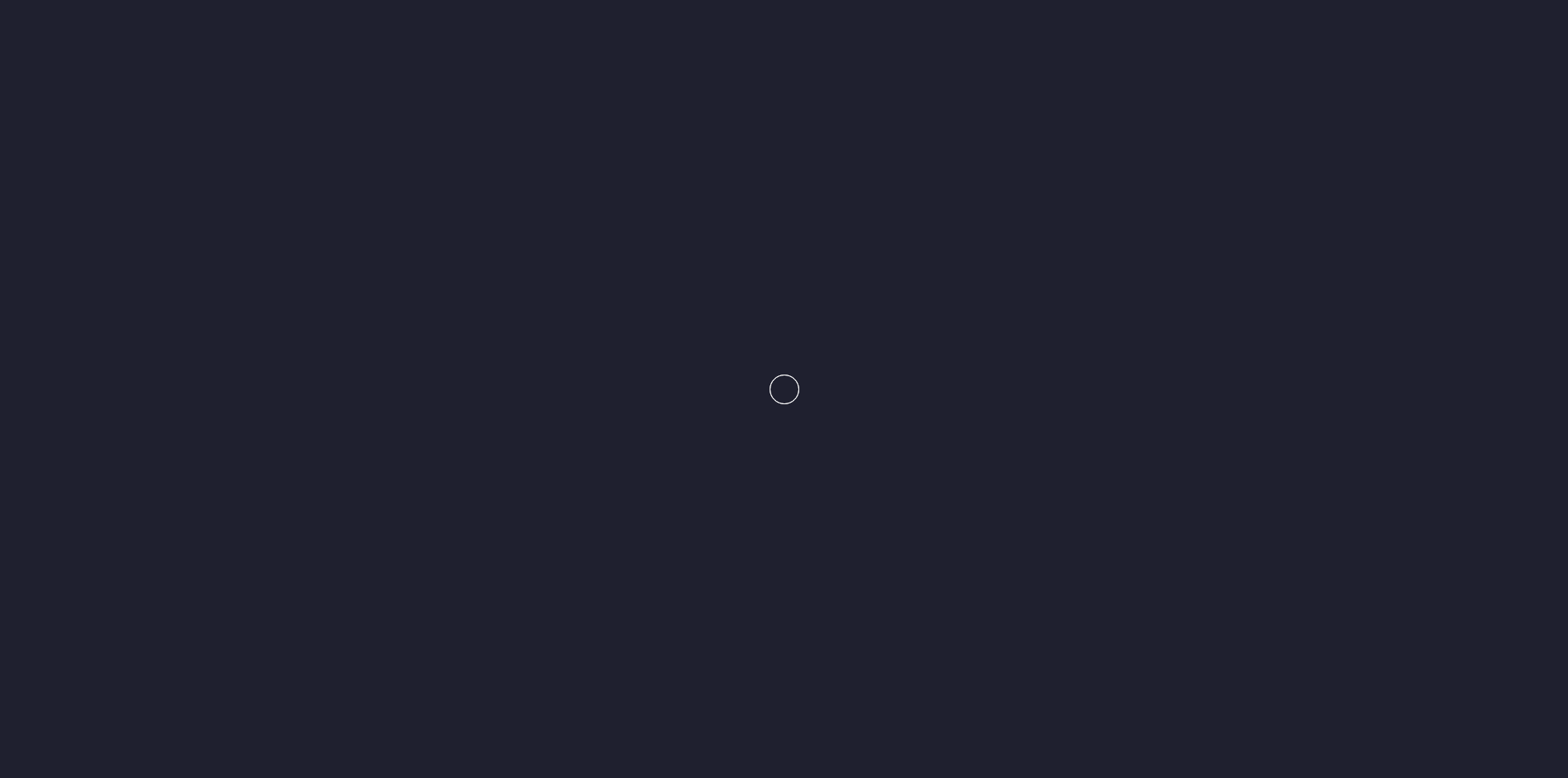
scroll to position [8079, 0]
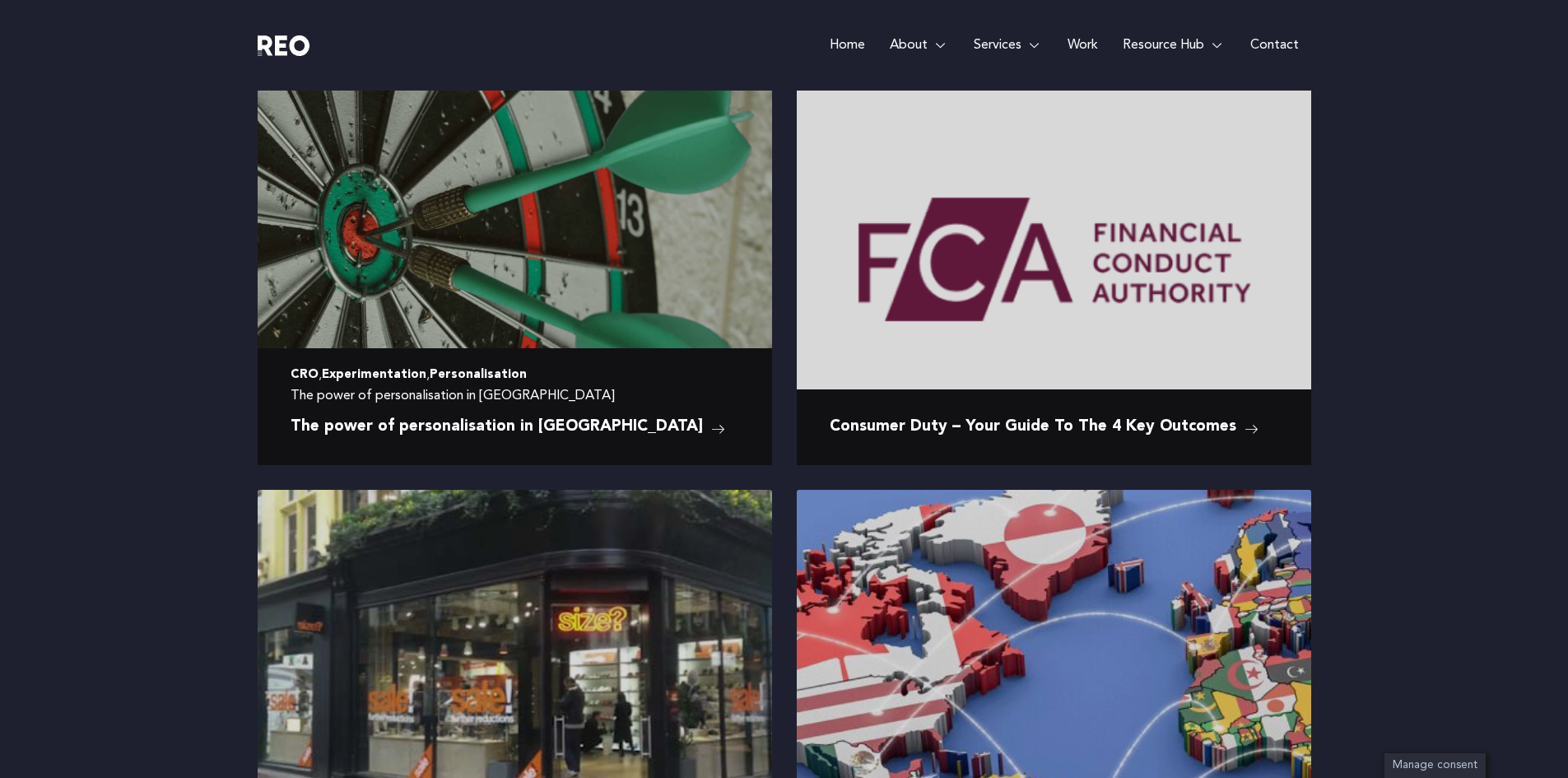
scroll to position [269, 0]
click at [613, 323] on img at bounding box center [514, 309] width 514 height 514
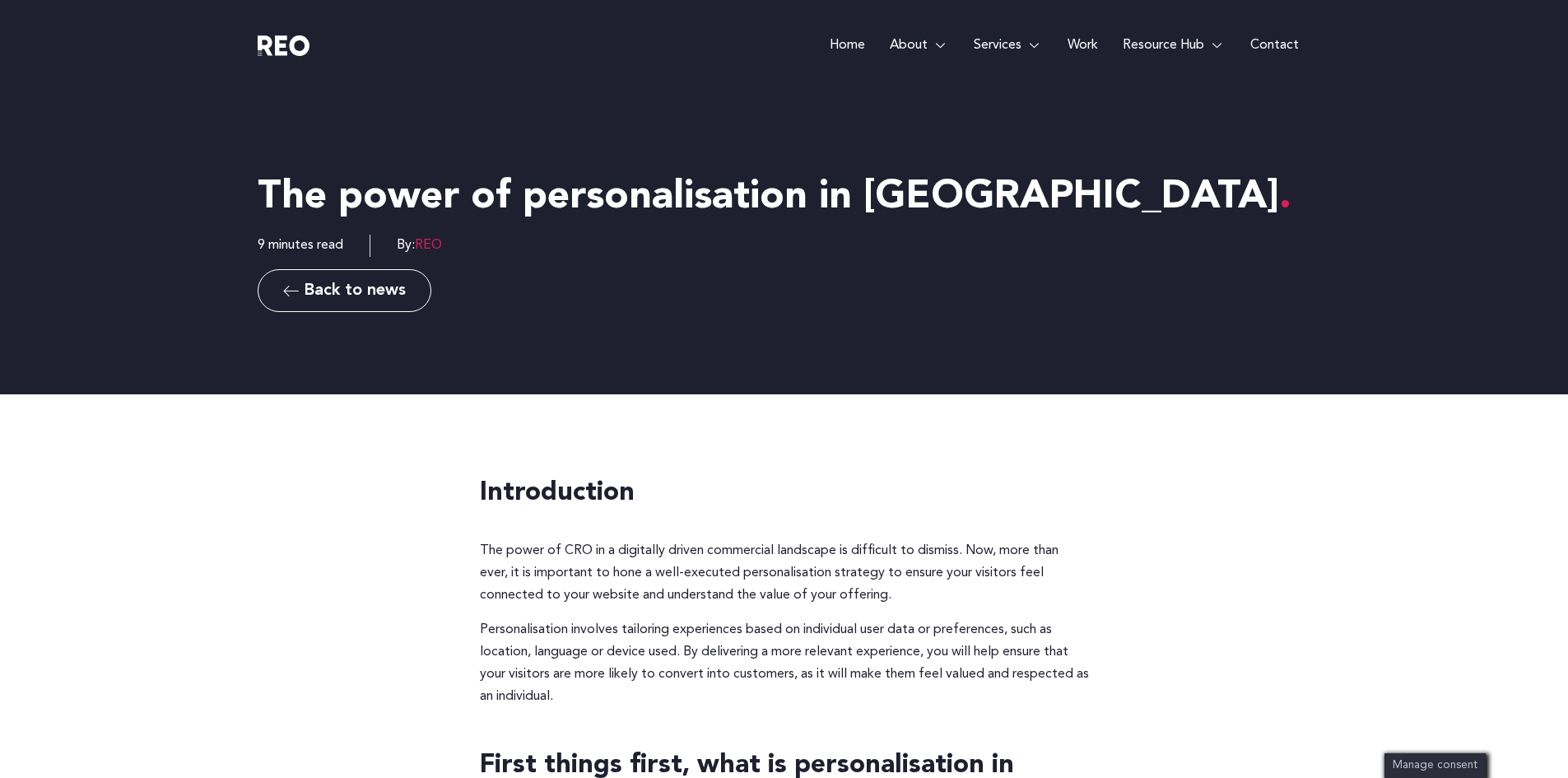
click at [375, 280] on link "Back to news" at bounding box center [344, 291] width 173 height 43
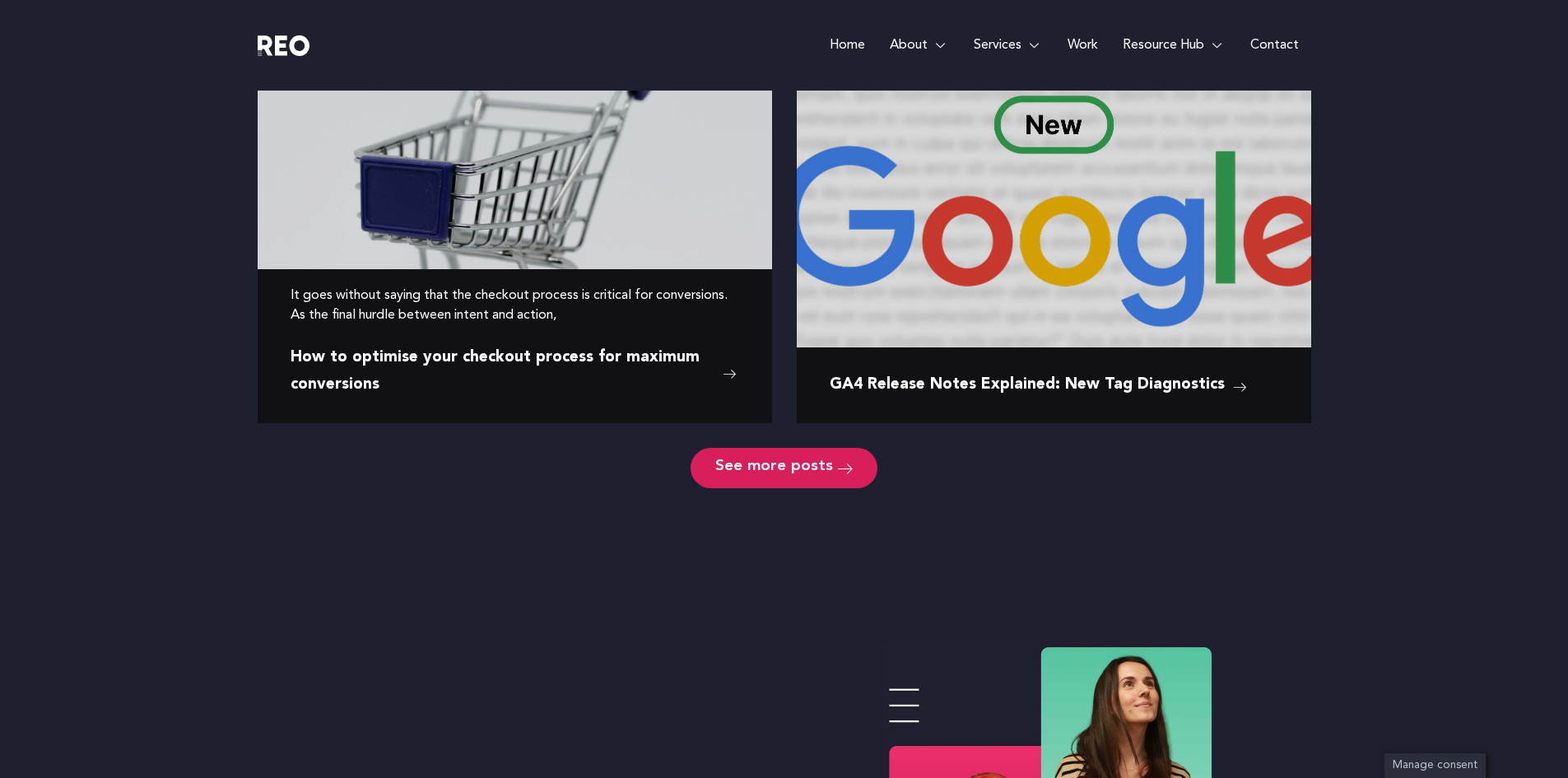
scroll to position [1190, 0]
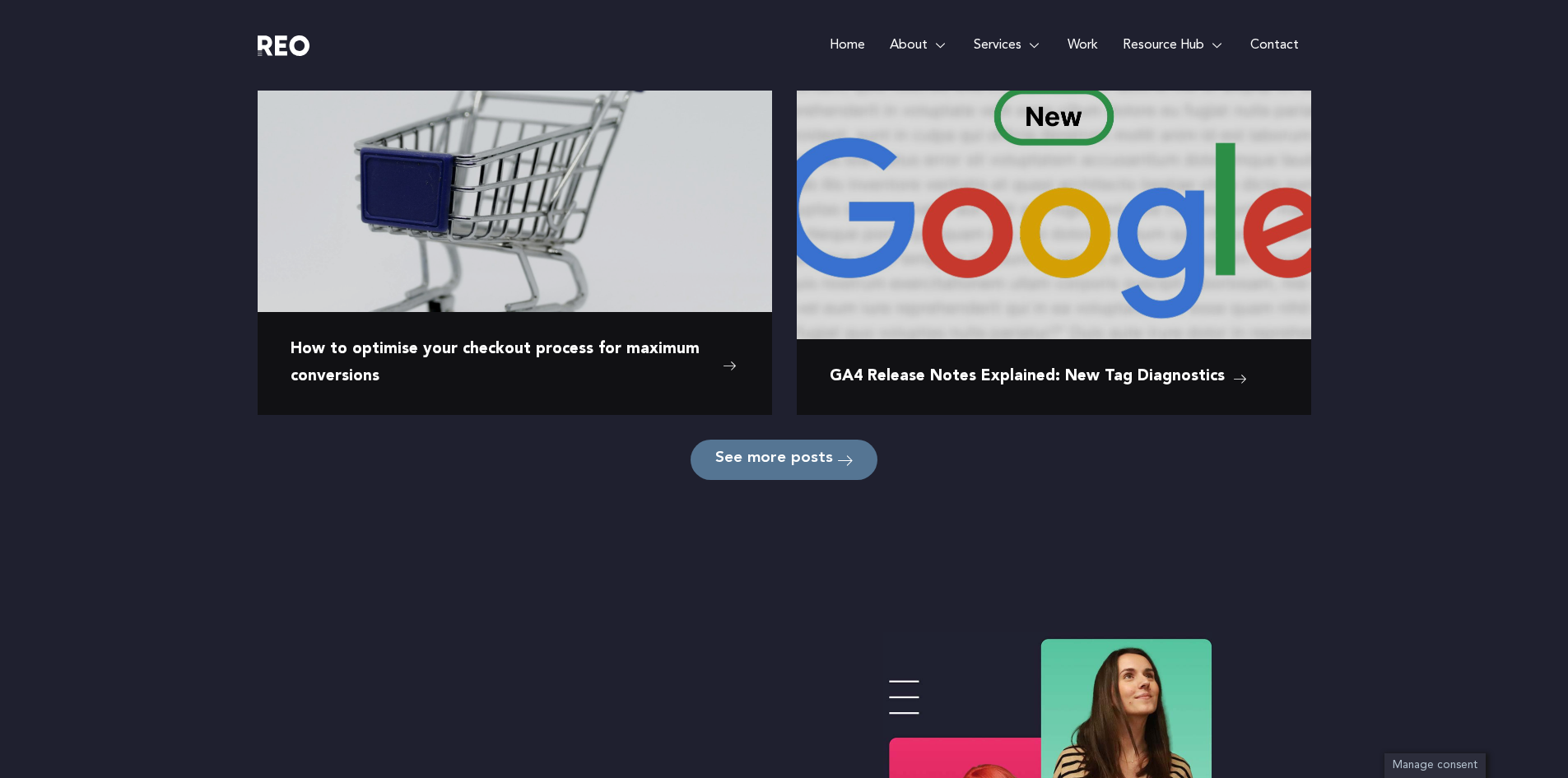
click at [784, 456] on span "See more posts" at bounding box center [774, 460] width 117 height 15
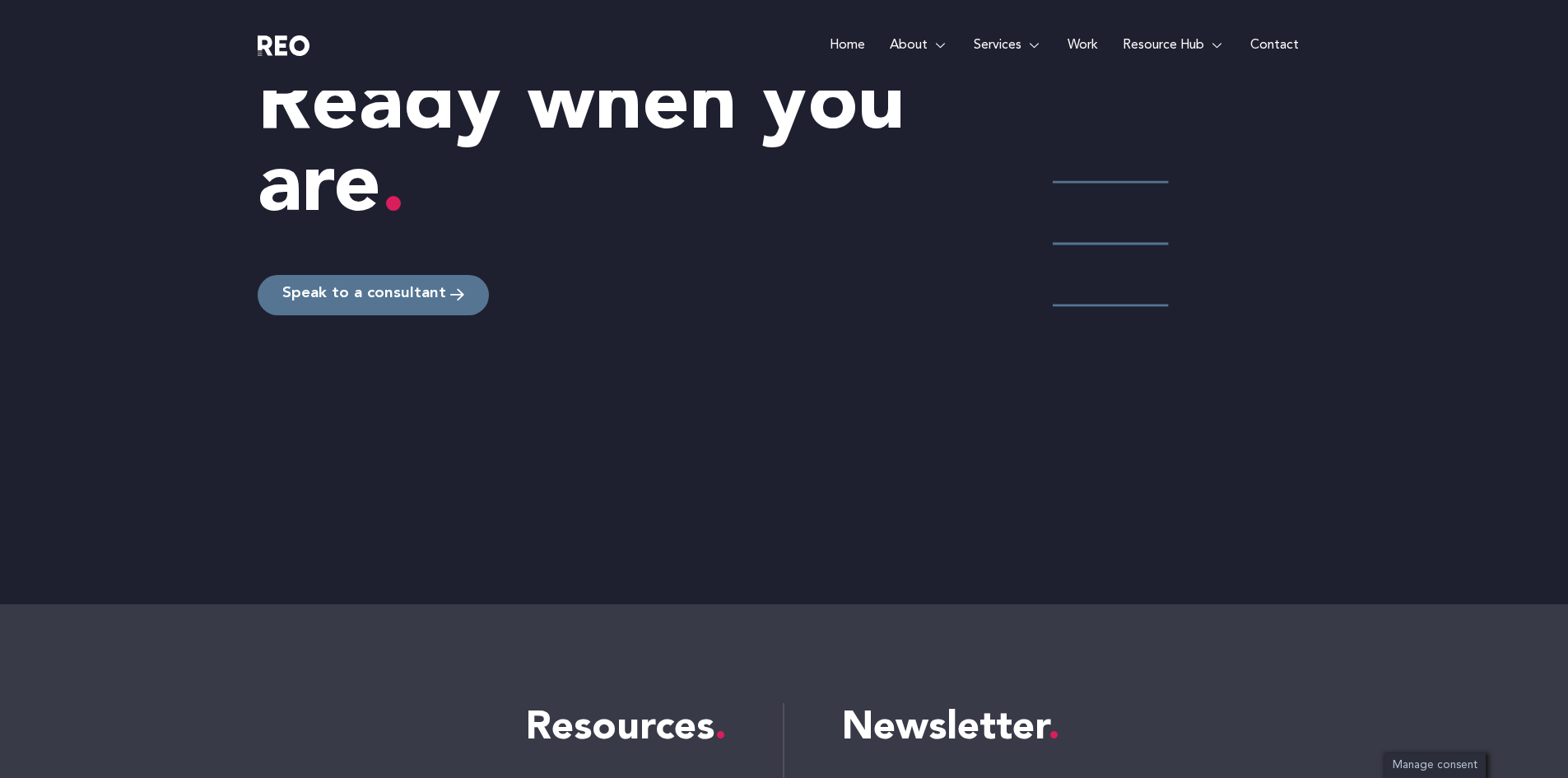
scroll to position [3366, 0]
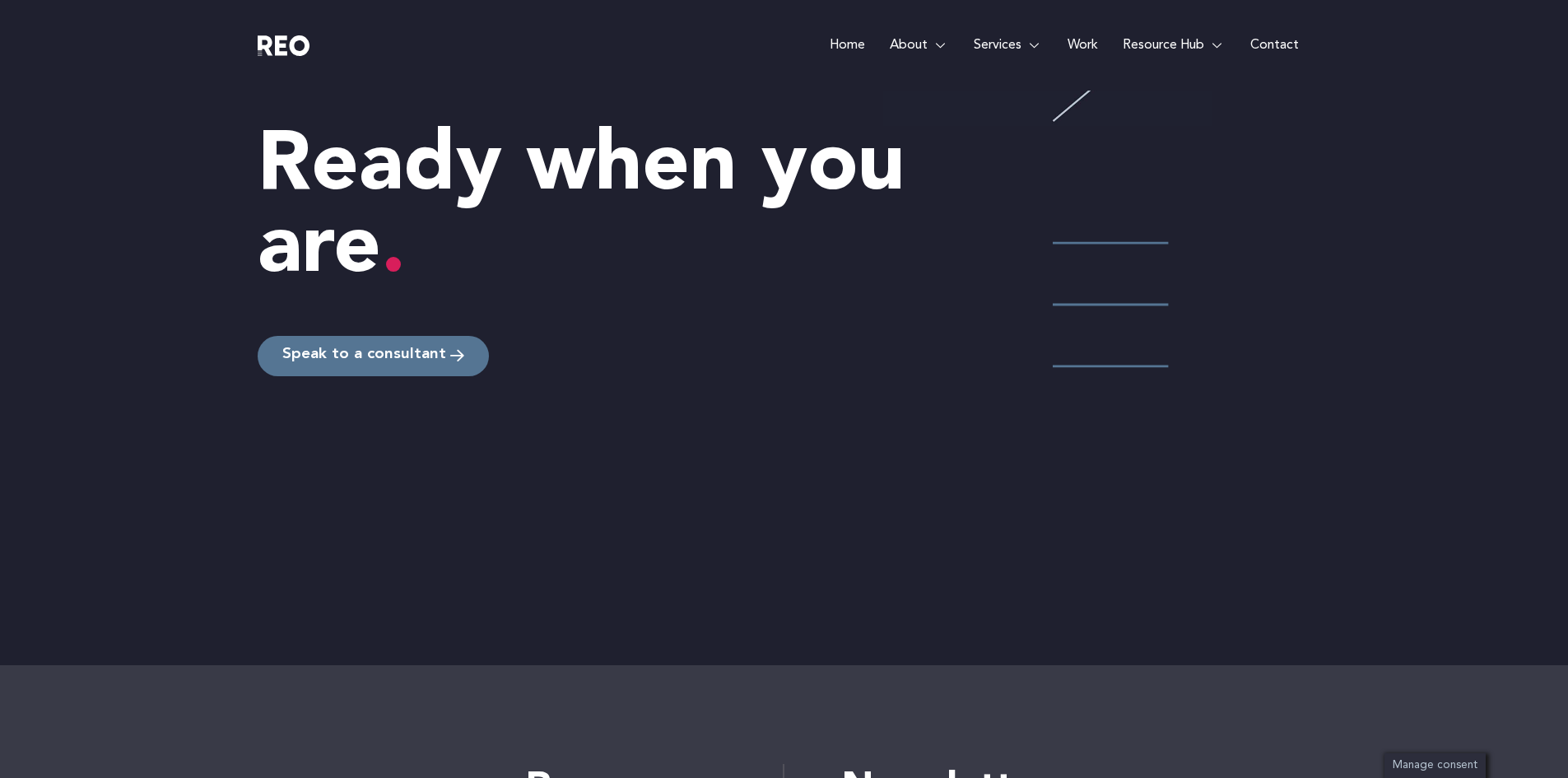
click at [338, 372] on link "Speak to a consultant" at bounding box center [373, 355] width 231 height 40
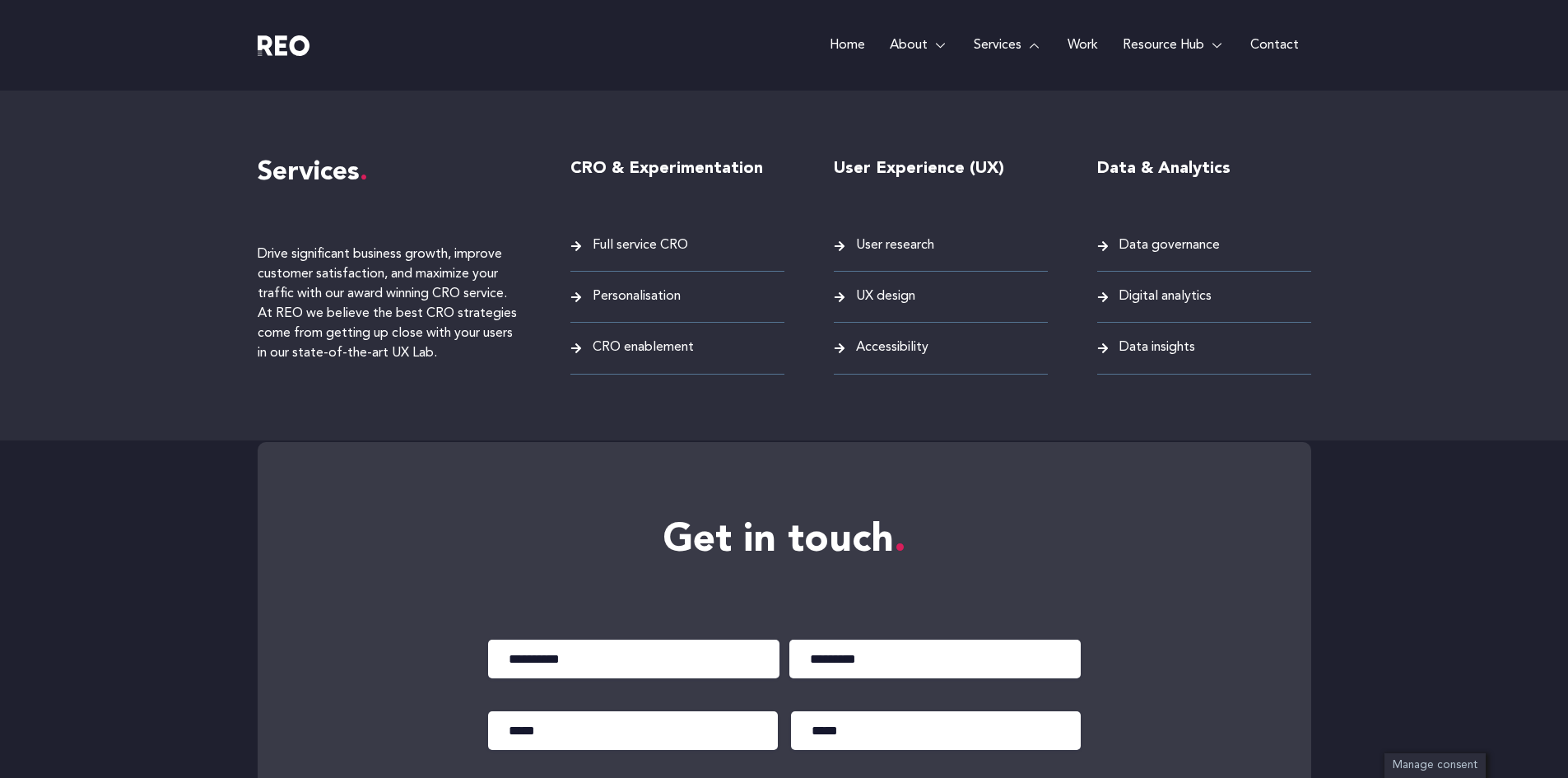
click at [875, 248] on span "User research" at bounding box center [893, 246] width 82 height 22
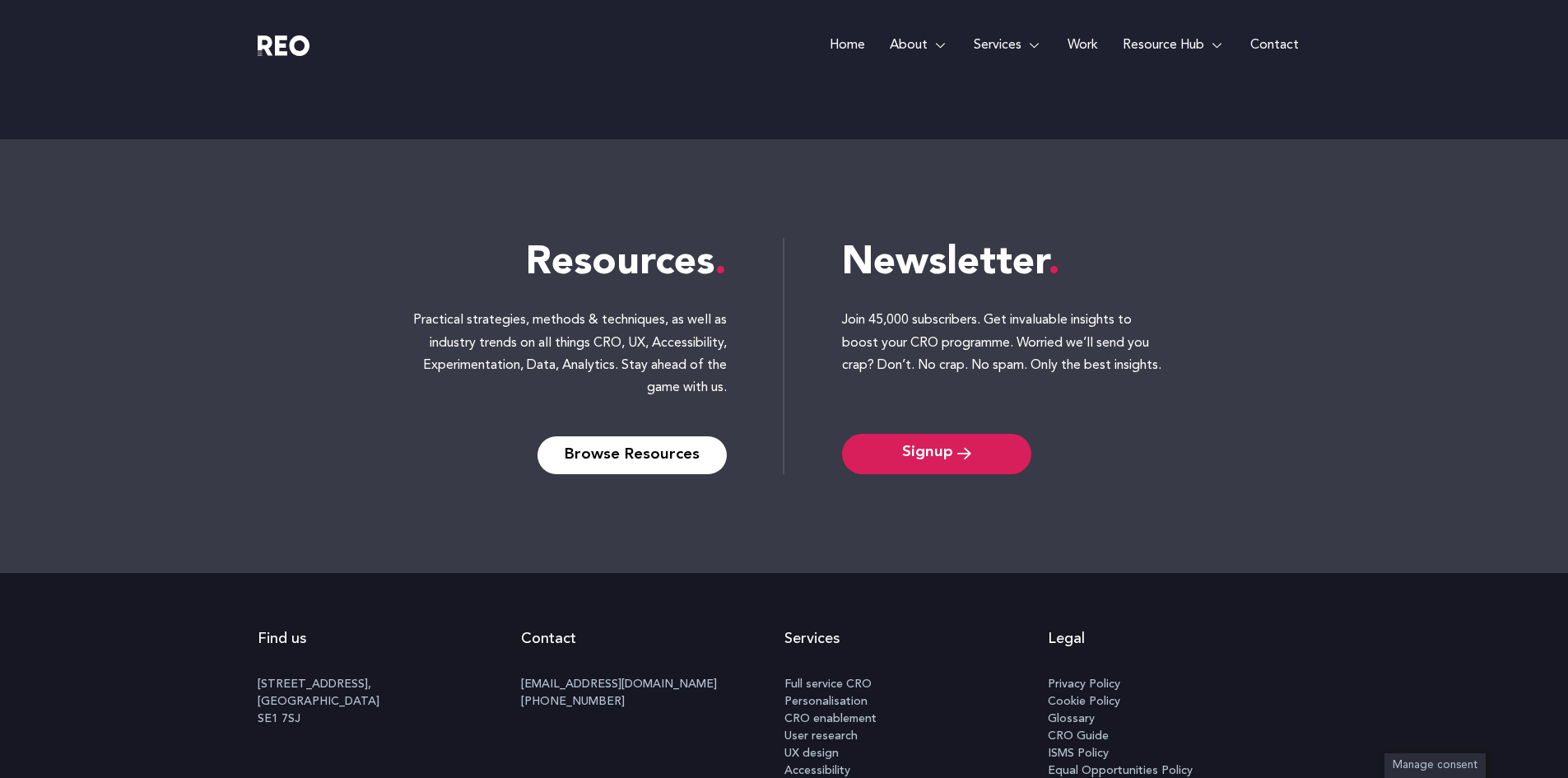
scroll to position [4626, 0]
click at [935, 452] on span "Signup" at bounding box center [928, 453] width 51 height 15
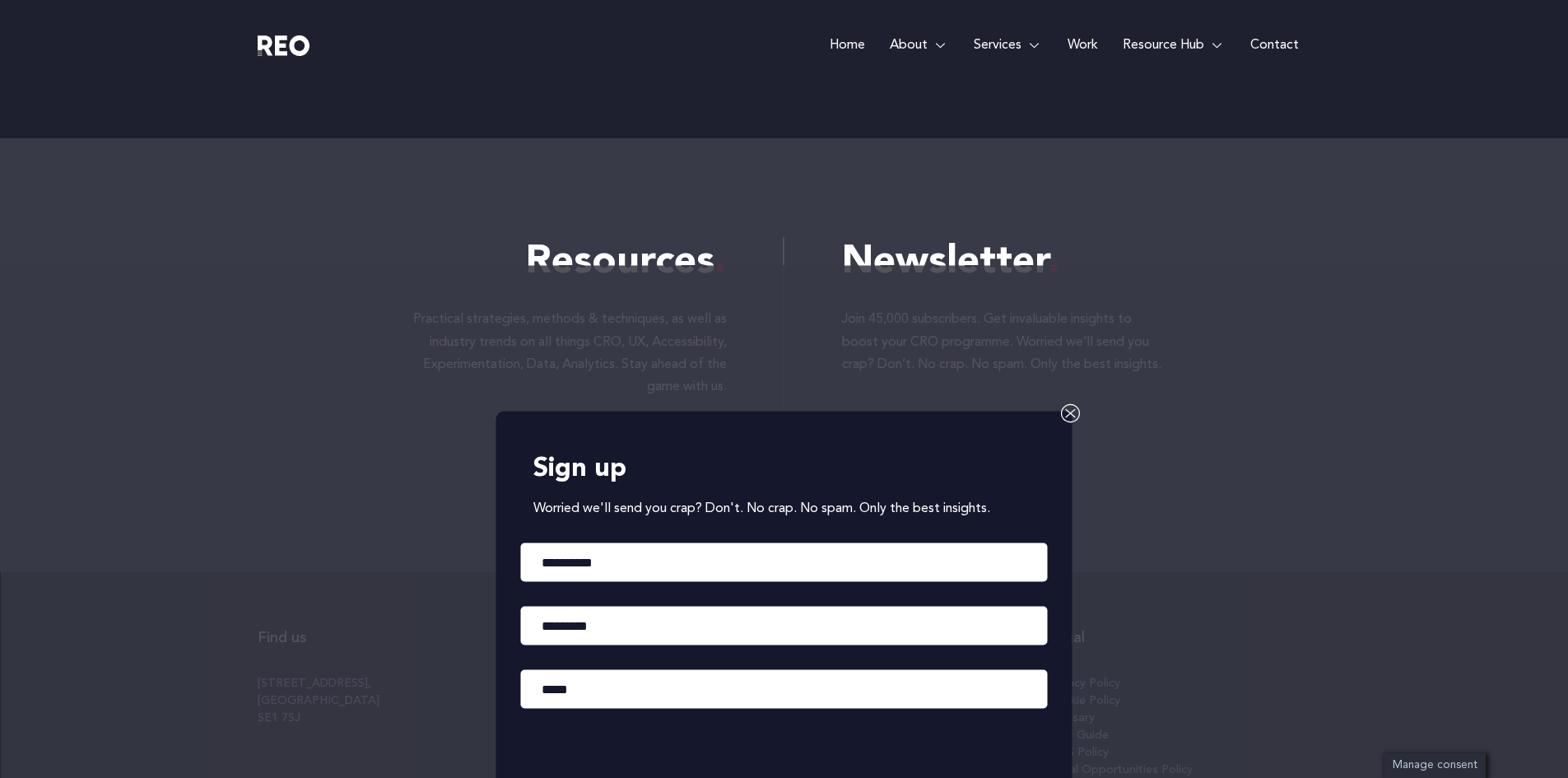
click at [1069, 410] on icon at bounding box center [1071, 412] width 20 height 20
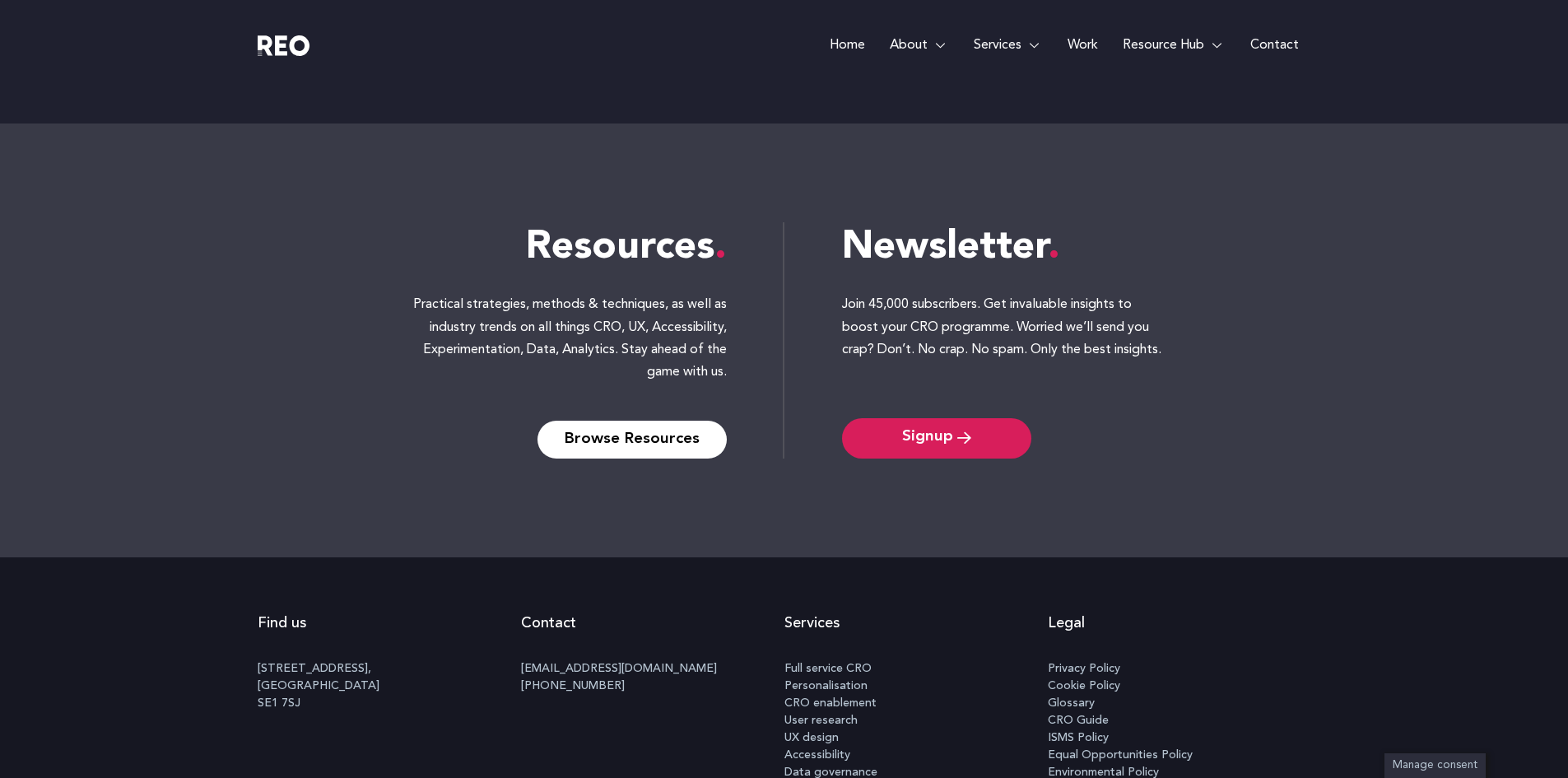
scroll to position [4654, 0]
